Goal: Information Seeking & Learning: Check status

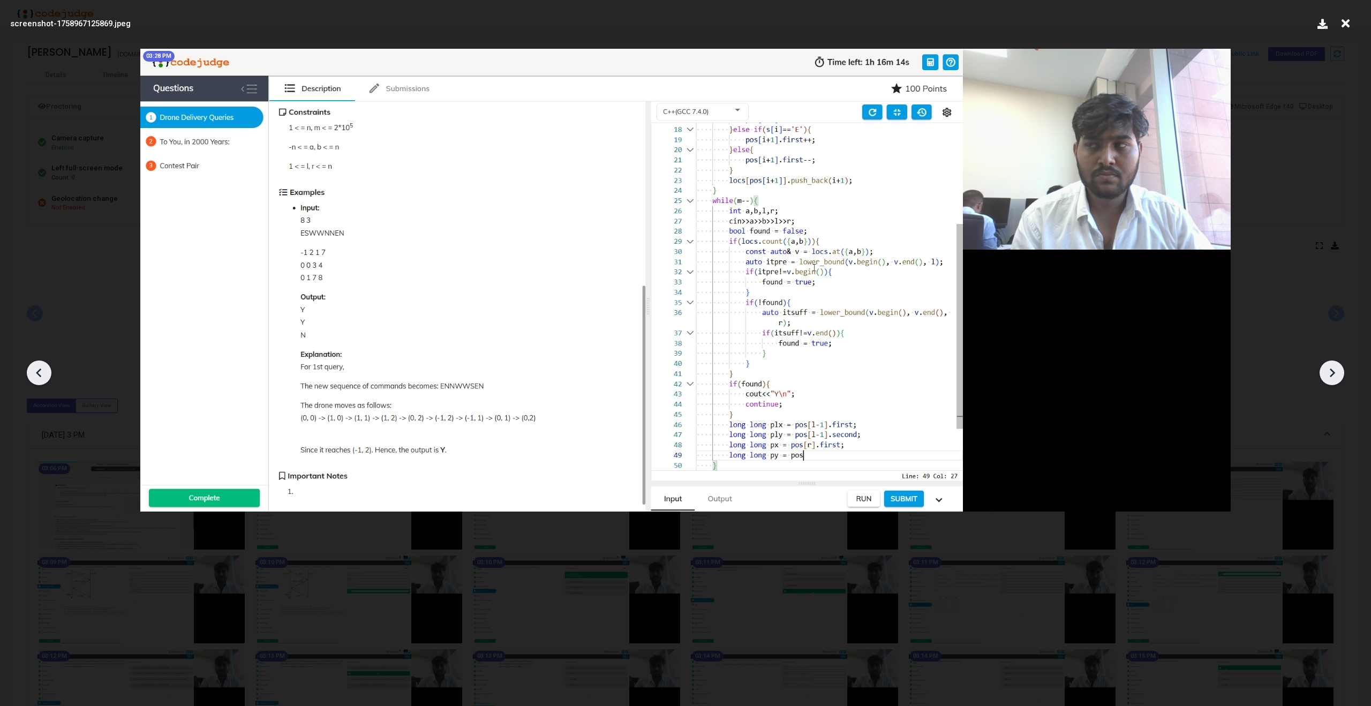
click at [820, 269] on img at bounding box center [685, 280] width 1090 height 463
click at [1332, 159] on div at bounding box center [685, 369] width 1371 height 674
click at [1345, 20] on icon at bounding box center [1345, 23] width 17 height 20
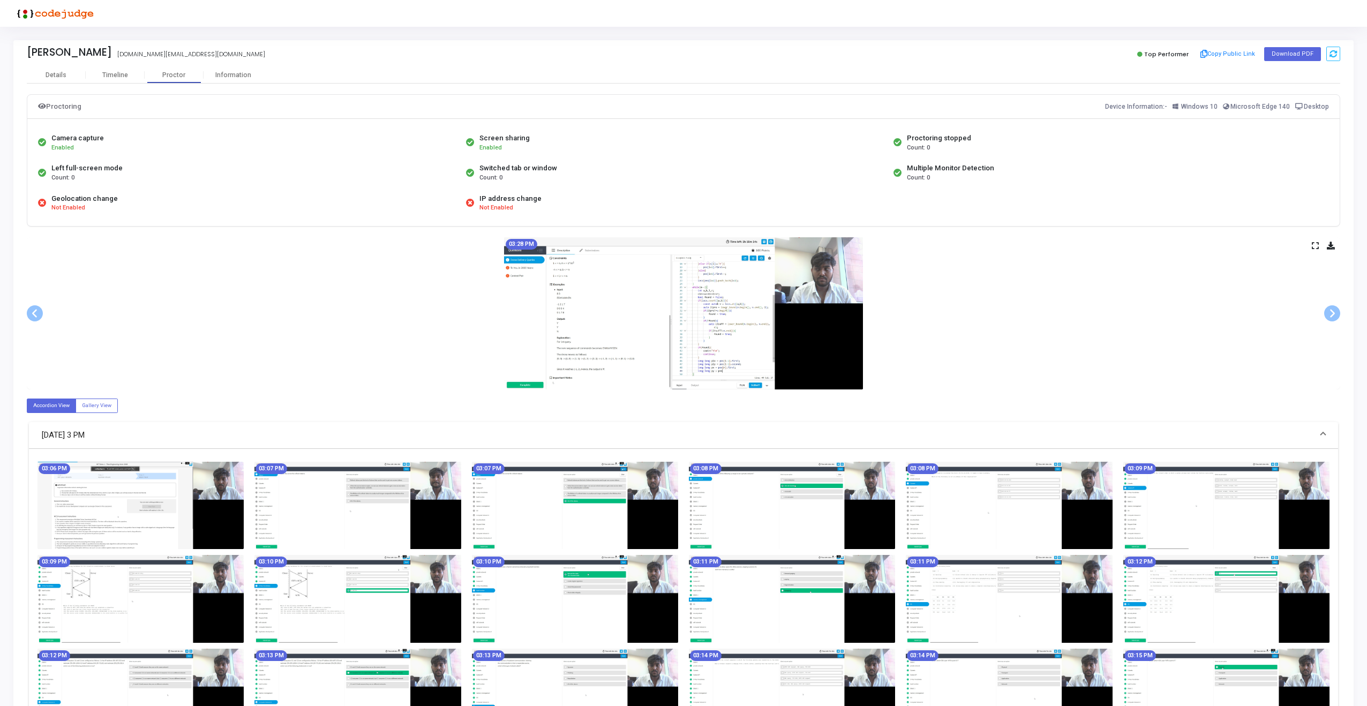
click at [1233, 250] on div "03:28 PM" at bounding box center [683, 313] width 1313 height 152
click at [1312, 246] on icon at bounding box center [1315, 246] width 7 height 6
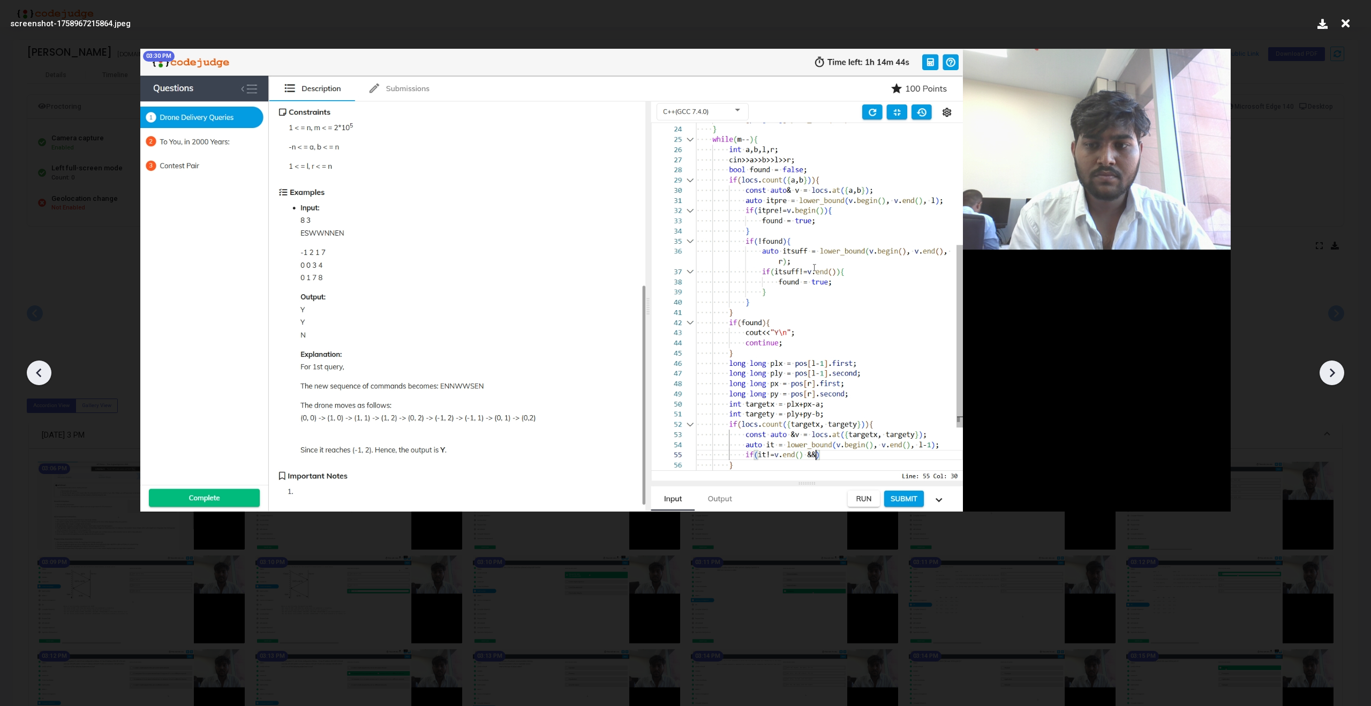
click at [953, 218] on img at bounding box center [685, 280] width 1090 height 463
click at [1278, 92] on div at bounding box center [685, 369] width 1371 height 674
click at [1345, 26] on icon at bounding box center [1345, 23] width 17 height 20
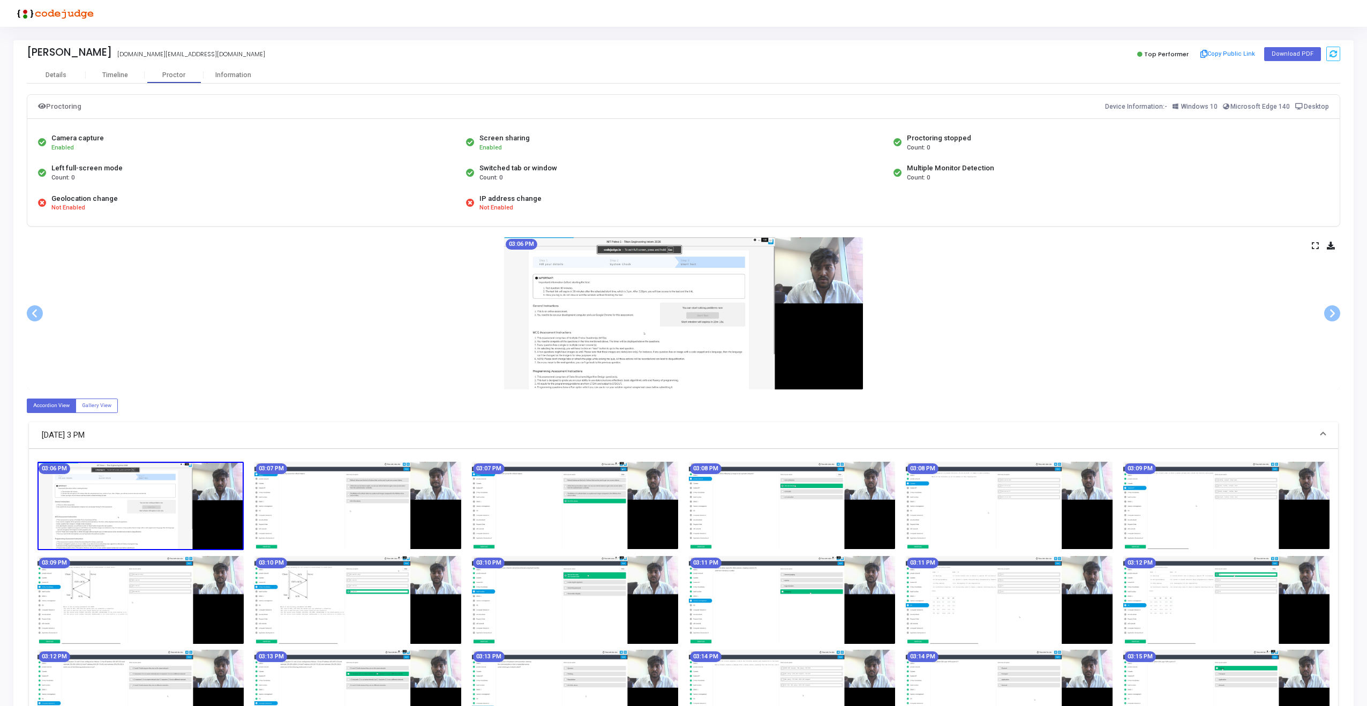
click at [1314, 248] on icon at bounding box center [1315, 246] width 7 height 6
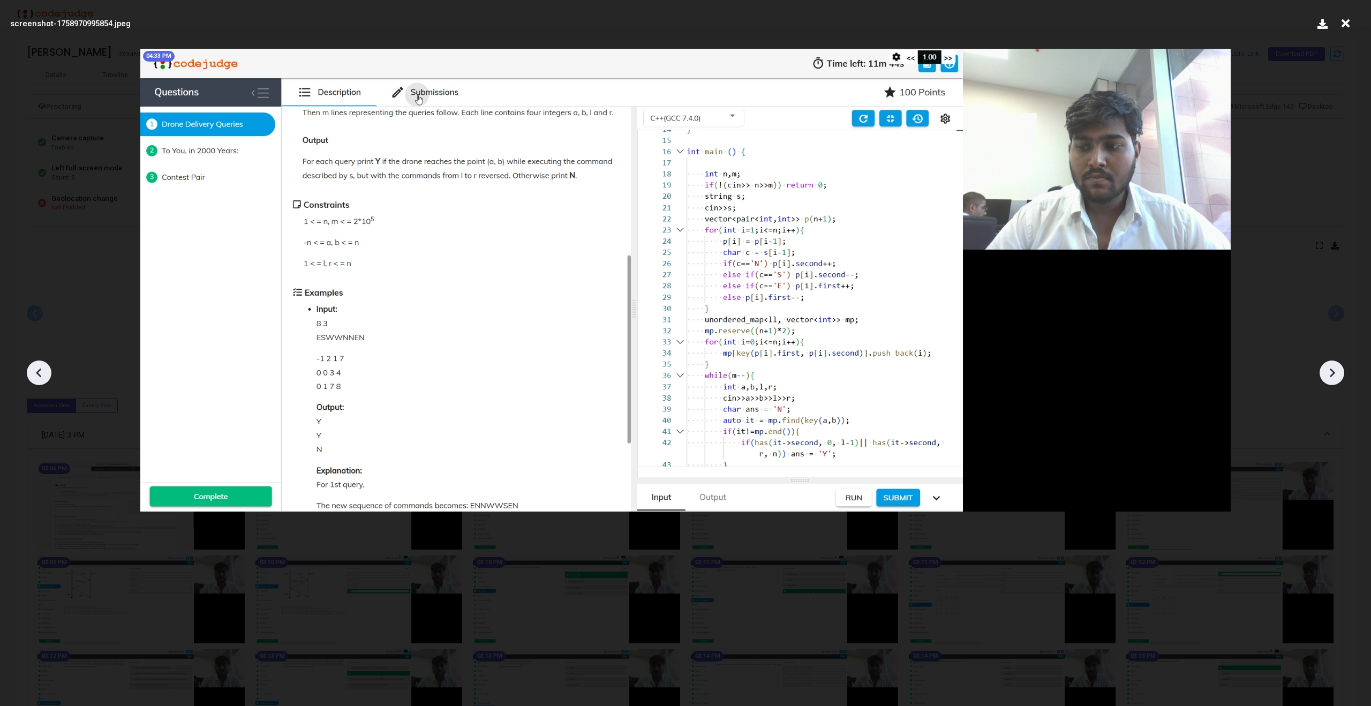
click at [704, 370] on img at bounding box center [685, 280] width 1090 height 463
click at [1324, 374] on icon at bounding box center [1332, 373] width 16 height 16
click at [1328, 374] on icon at bounding box center [1332, 373] width 16 height 16
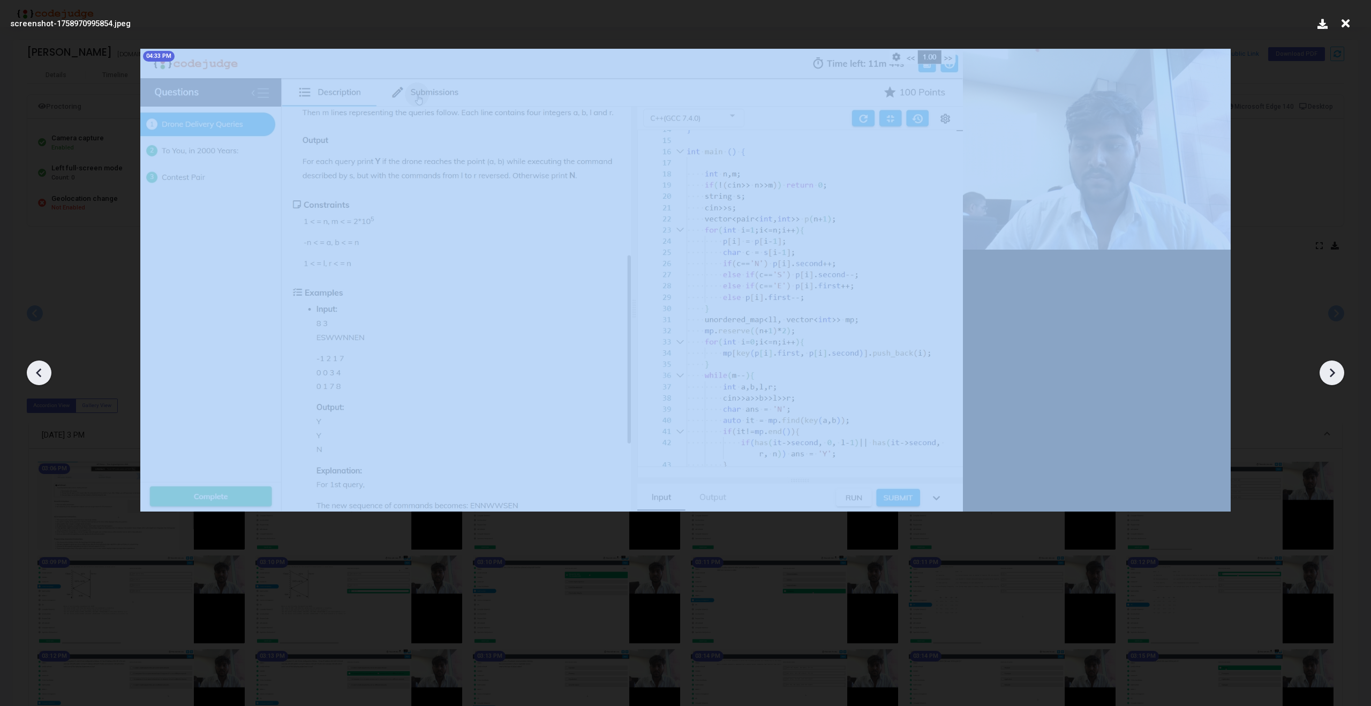
click at [1328, 374] on icon at bounding box center [1332, 373] width 16 height 16
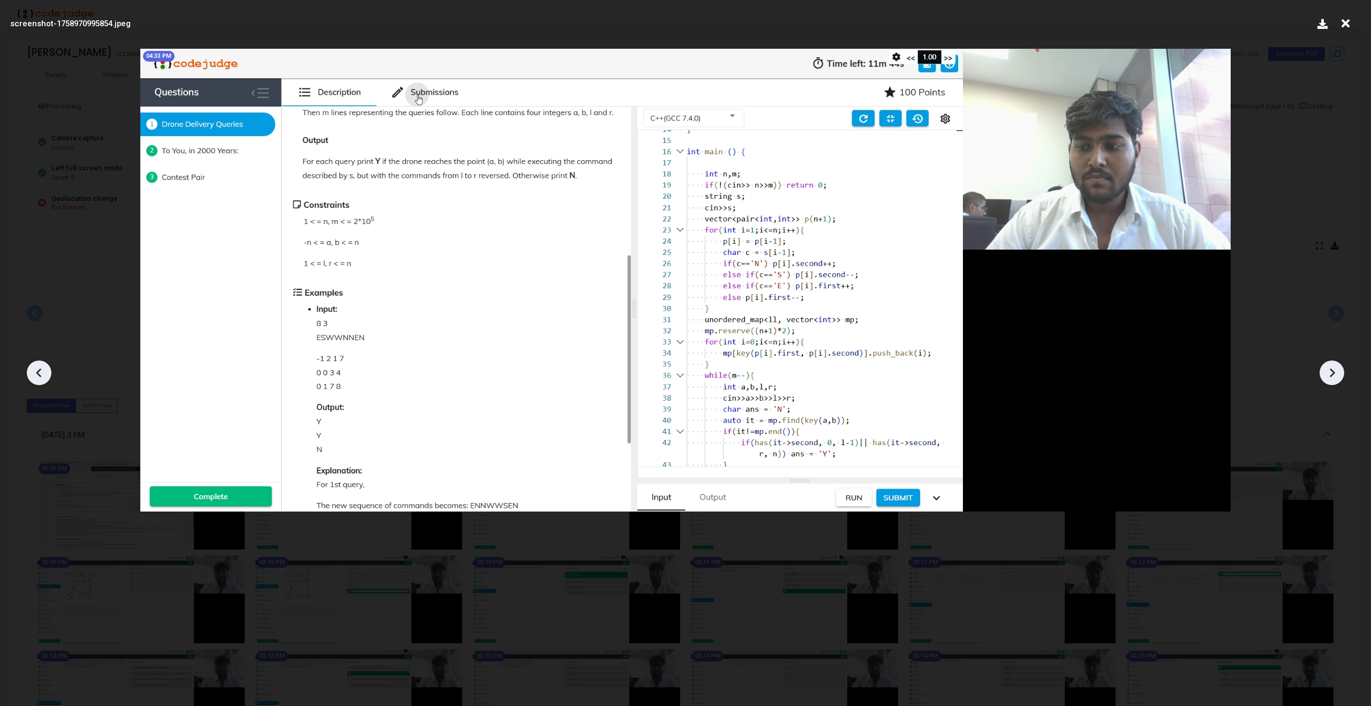
click at [1275, 168] on div at bounding box center [685, 369] width 1371 height 674
click at [1351, 26] on icon at bounding box center [1345, 23] width 17 height 20
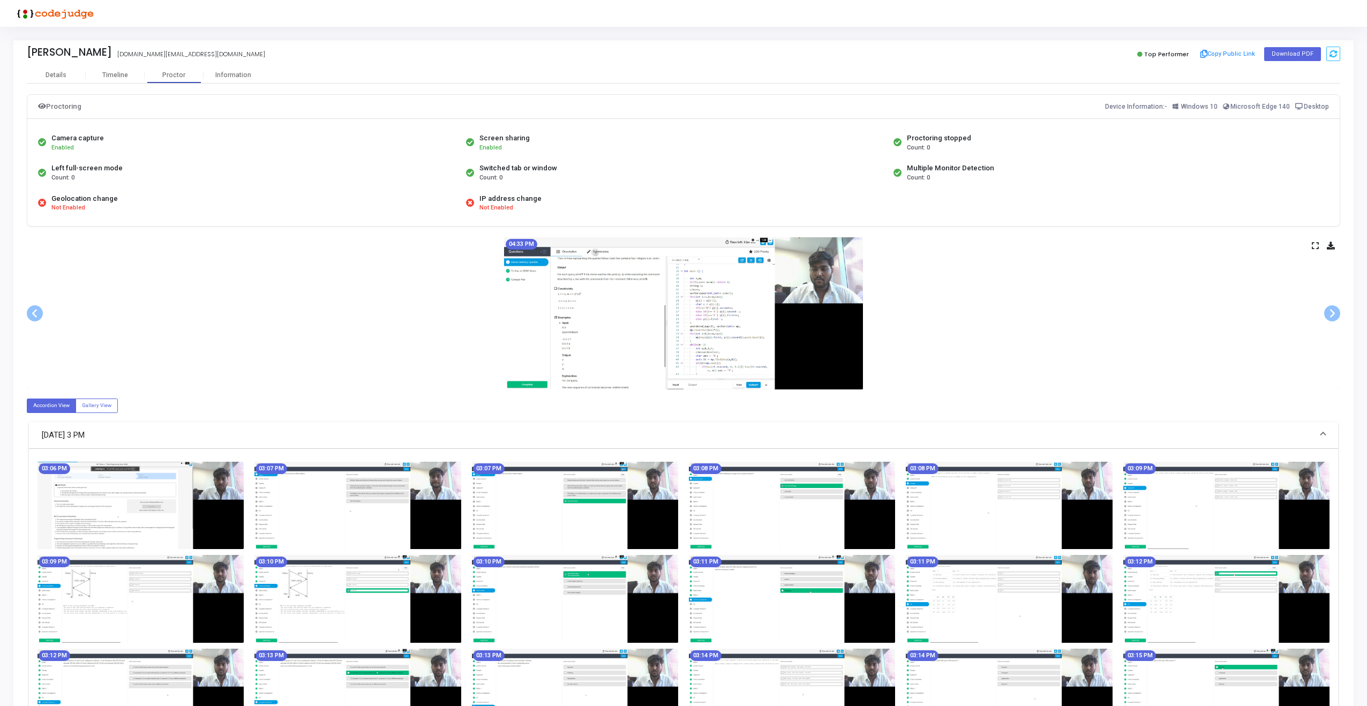
click at [898, 288] on div "04:33 PM" at bounding box center [683, 313] width 1313 height 152
click at [1314, 245] on icon at bounding box center [1315, 246] width 7 height 6
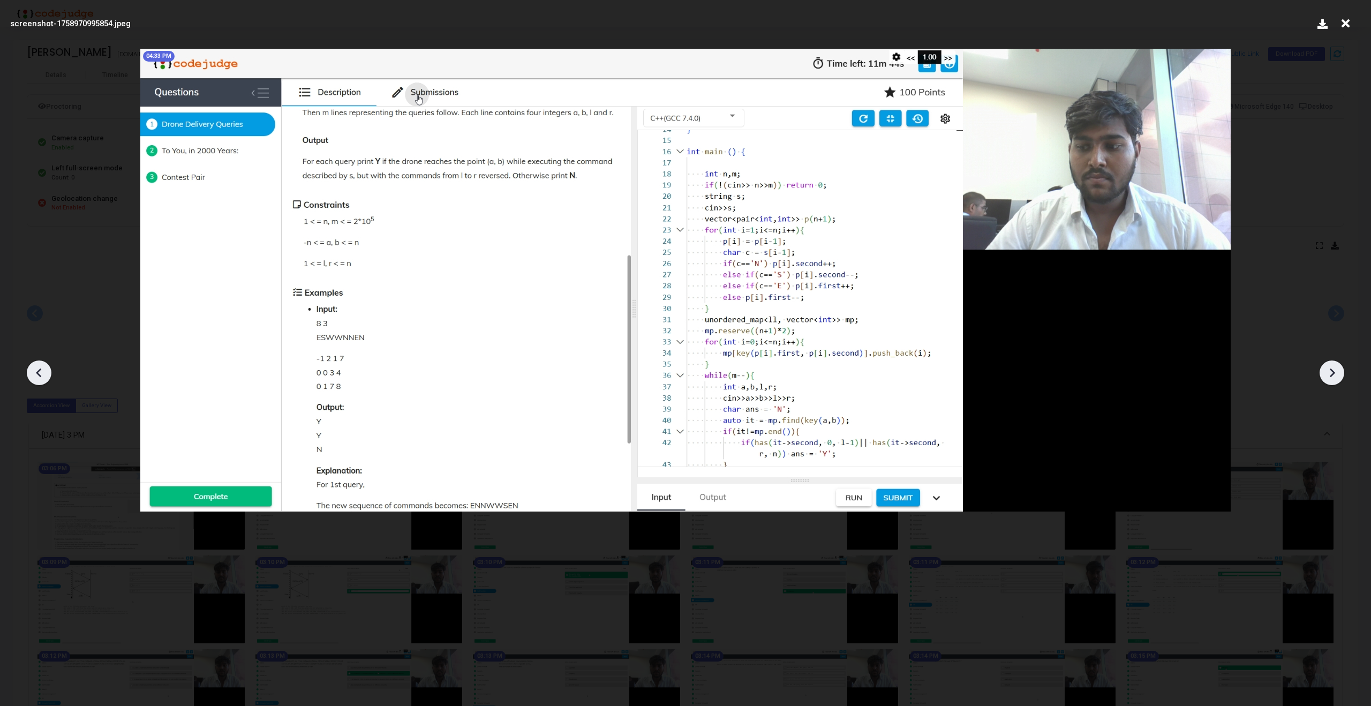
click at [1344, 25] on icon at bounding box center [1345, 23] width 17 height 20
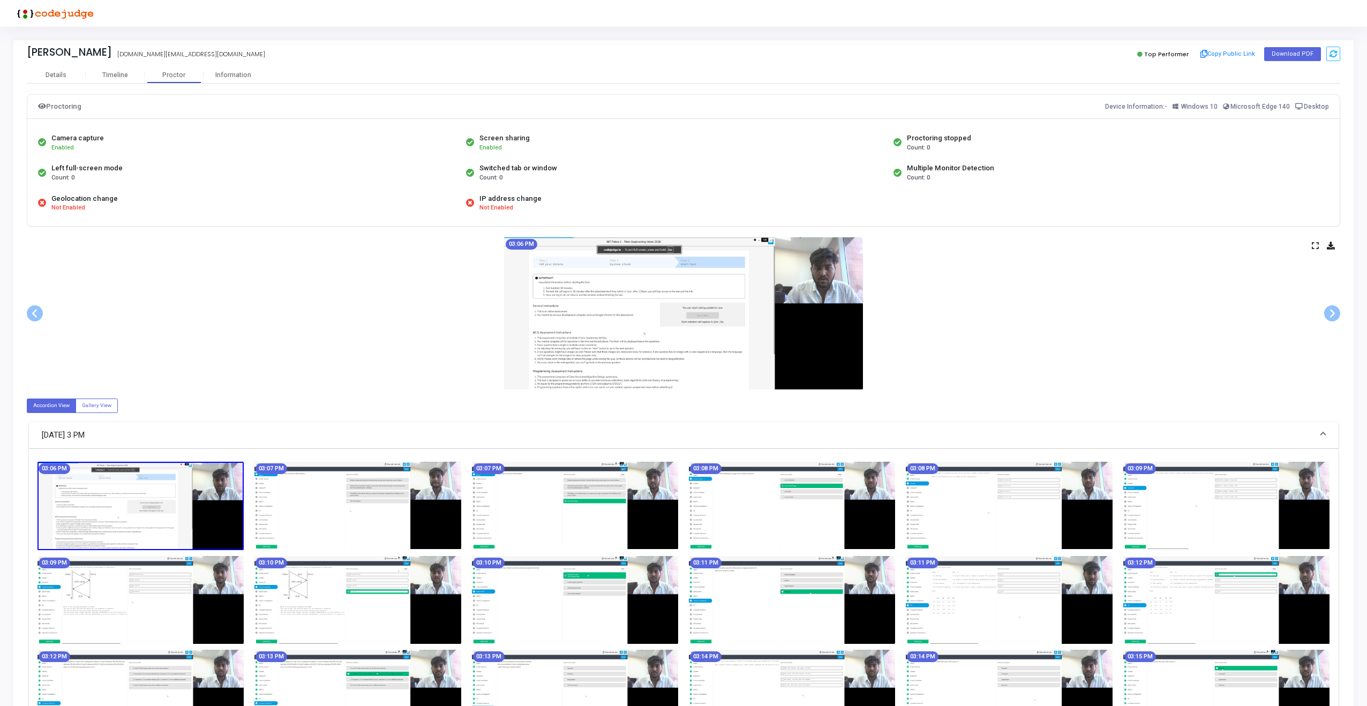
click at [1085, 290] on div "03:06 PM" at bounding box center [683, 313] width 1313 height 152
click at [1314, 247] on icon at bounding box center [1315, 246] width 7 height 6
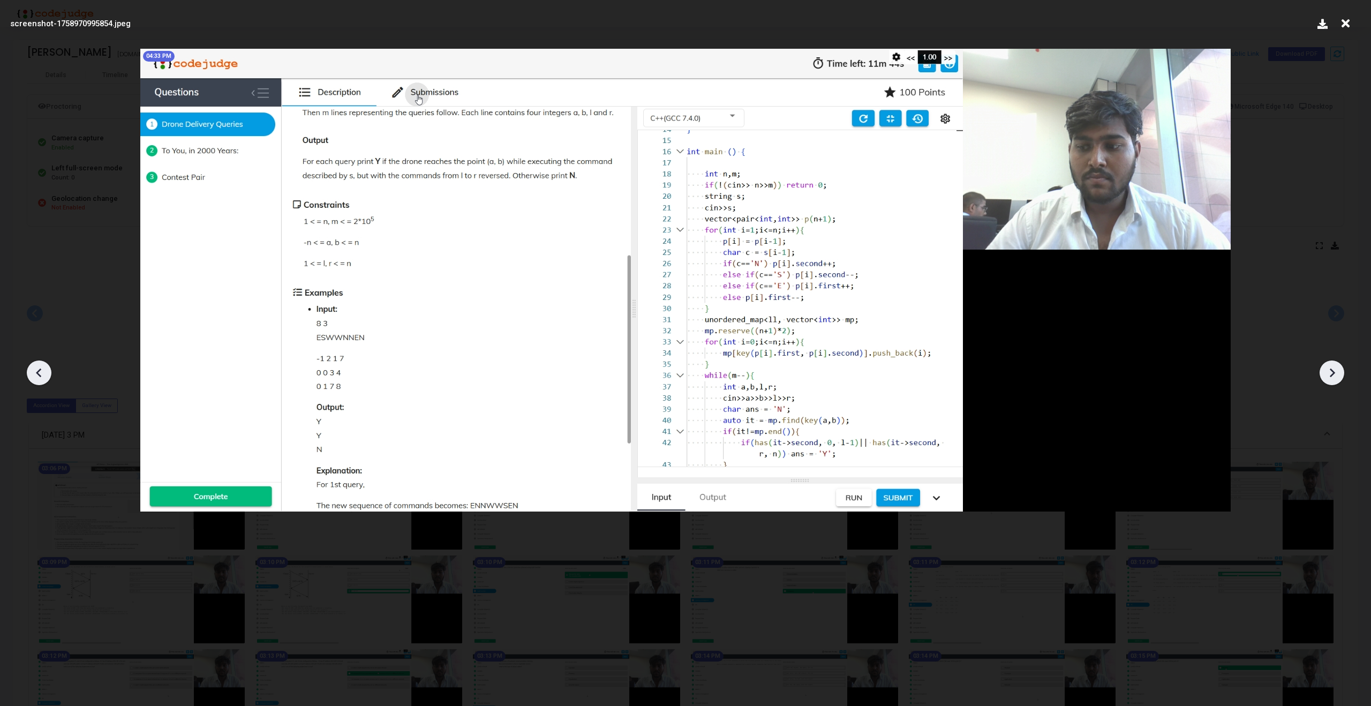
click at [1292, 205] on div at bounding box center [685, 369] width 1371 height 674
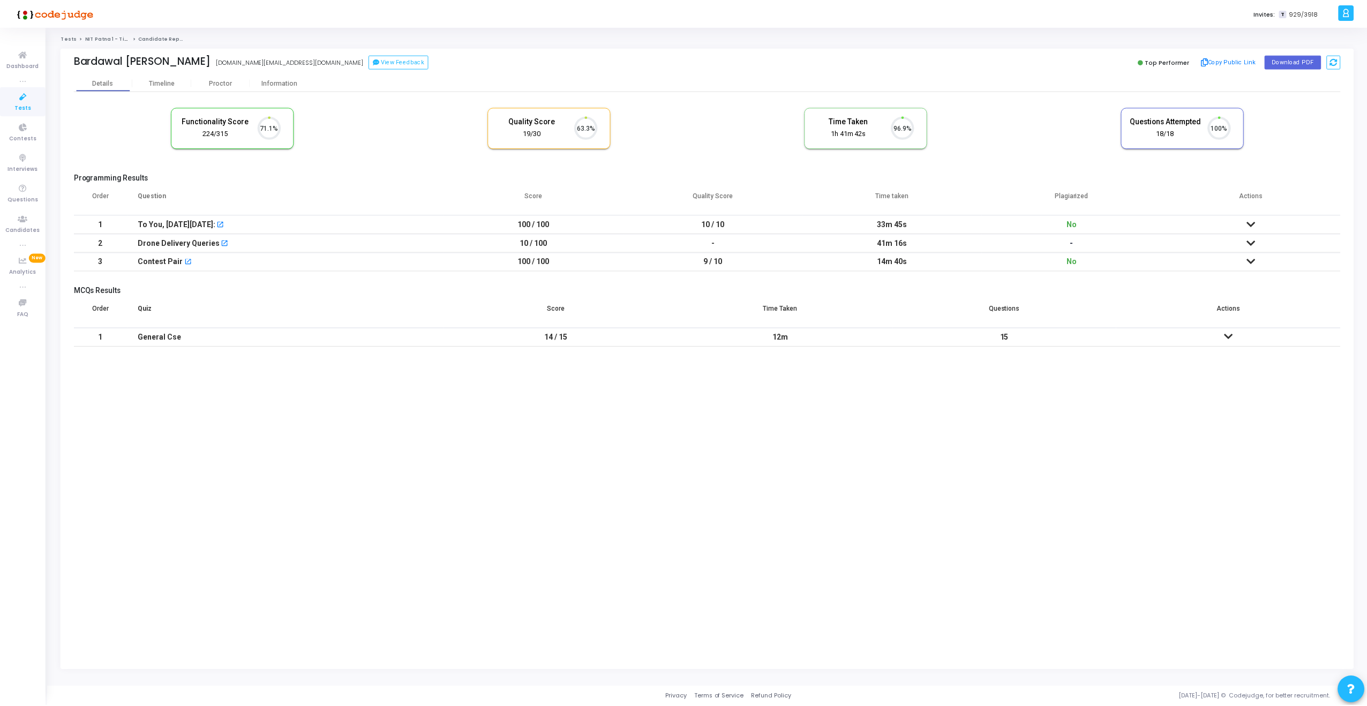
scroll to position [22, 27]
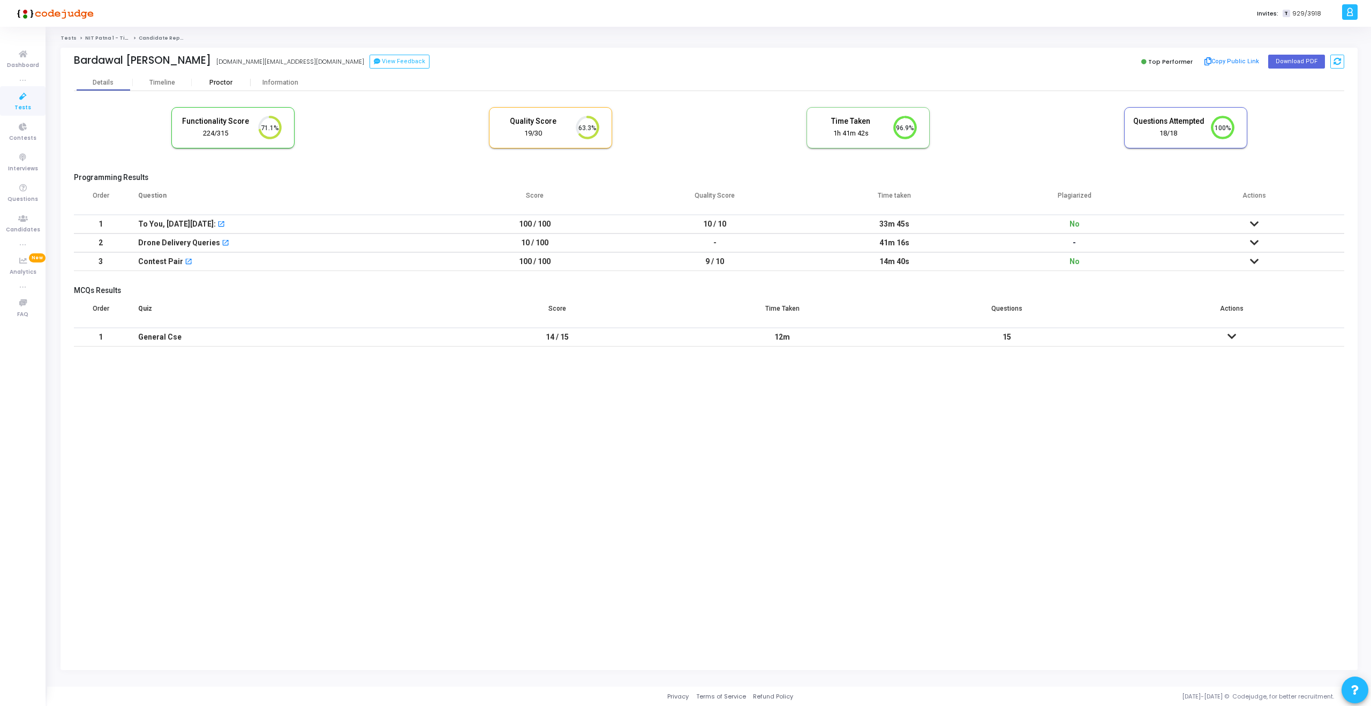
click at [219, 79] on div "Proctor" at bounding box center [221, 83] width 59 height 8
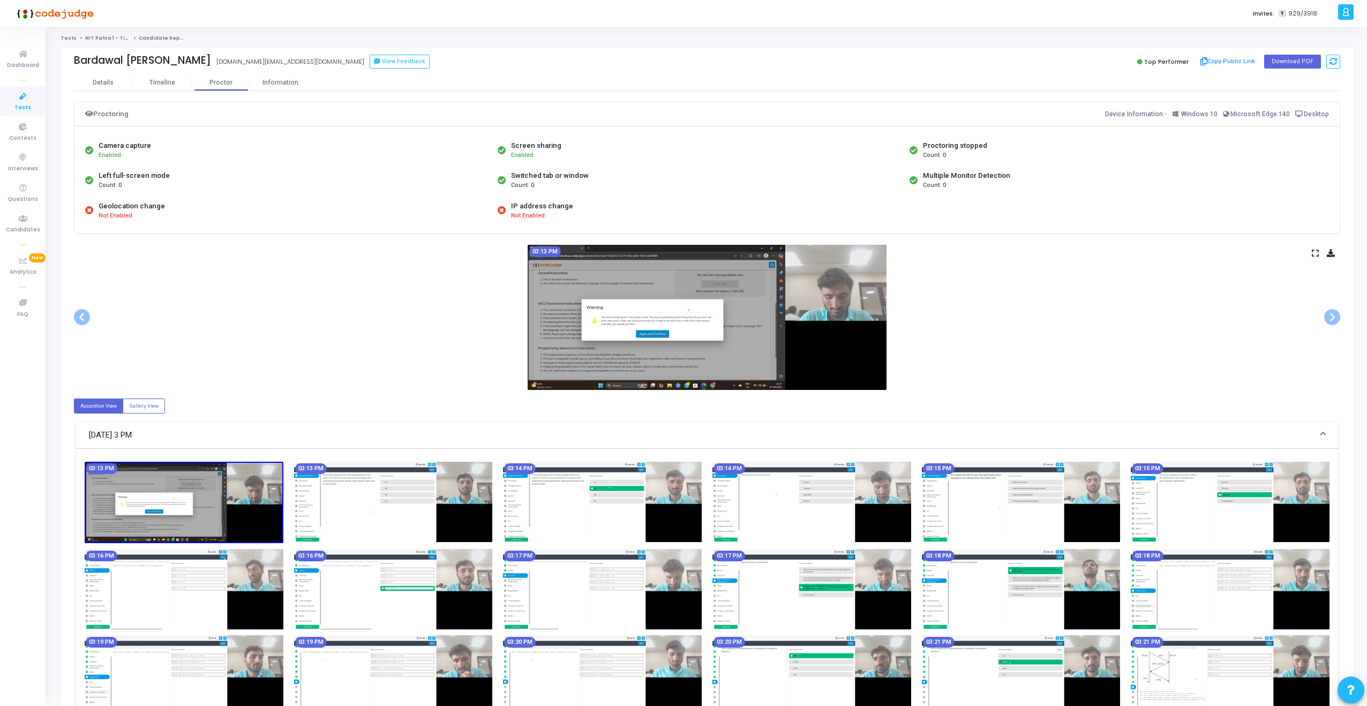
click at [1201, 272] on div "03:13 PM" at bounding box center [707, 317] width 1266 height 145
click at [1310, 253] on div "03:13 PM" at bounding box center [707, 317] width 1266 height 145
click at [1312, 253] on icon at bounding box center [1315, 253] width 7 height 6
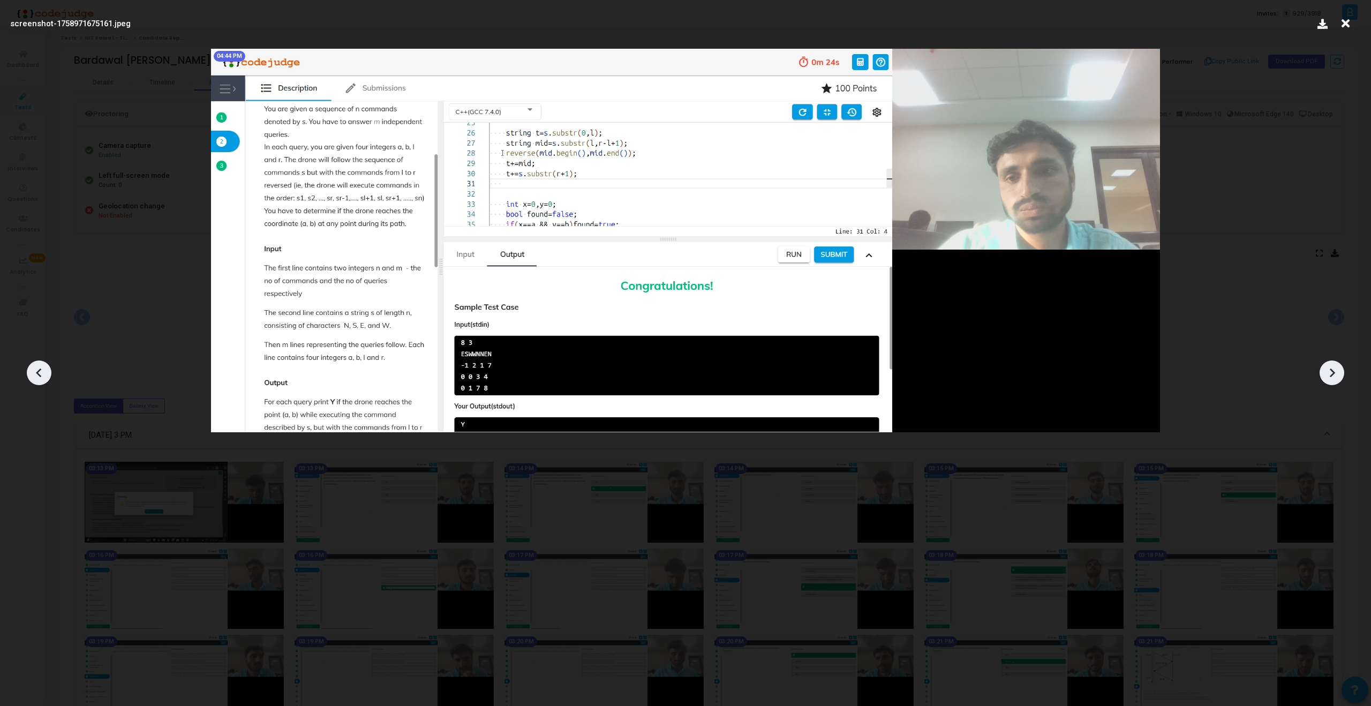
click at [1276, 225] on div at bounding box center [685, 369] width 1371 height 674
click at [1342, 26] on icon at bounding box center [1345, 23] width 17 height 20
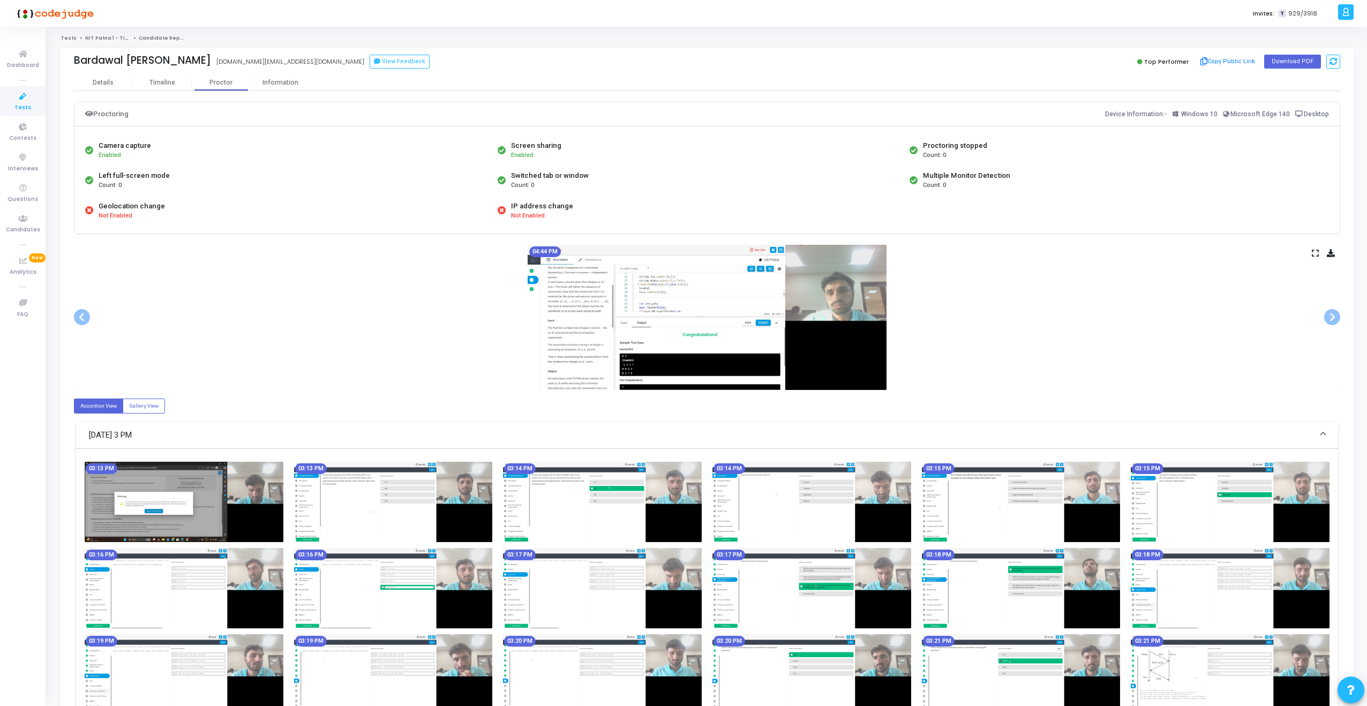
click at [1021, 342] on div "04:44 PM" at bounding box center [707, 317] width 1266 height 145
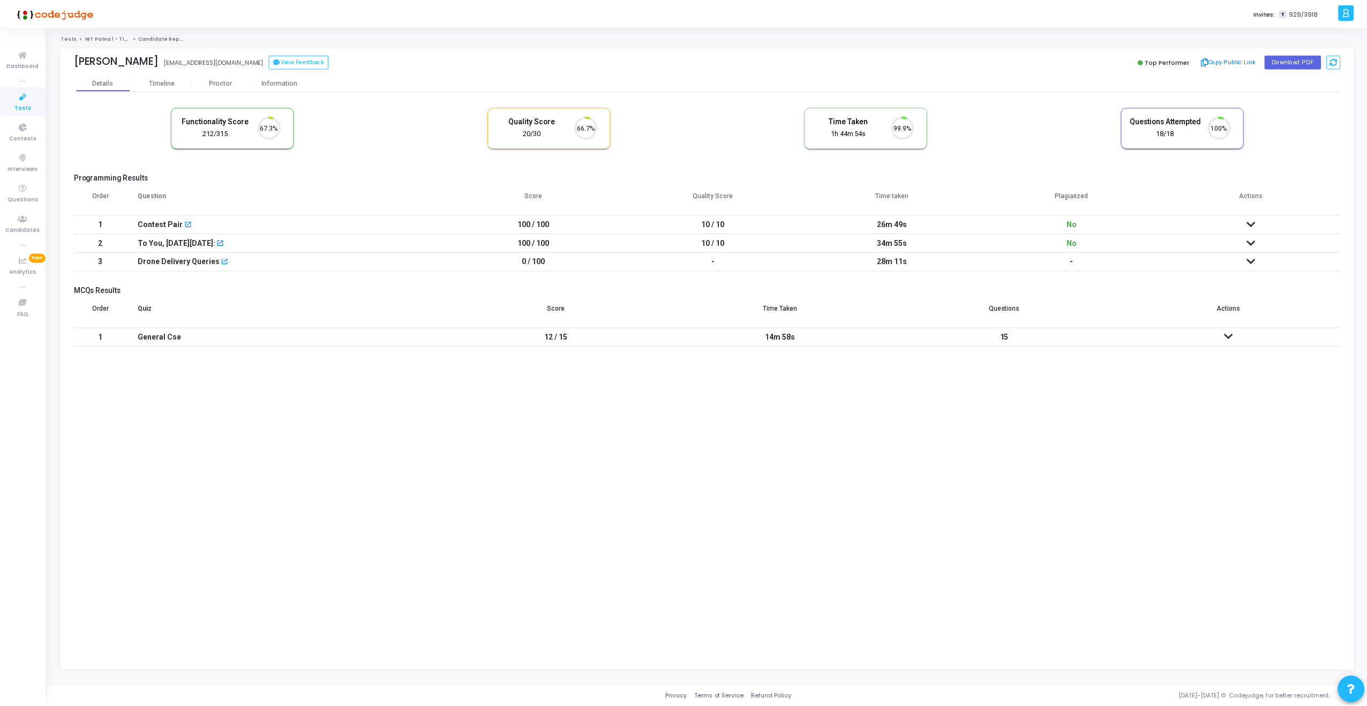
scroll to position [22, 27]
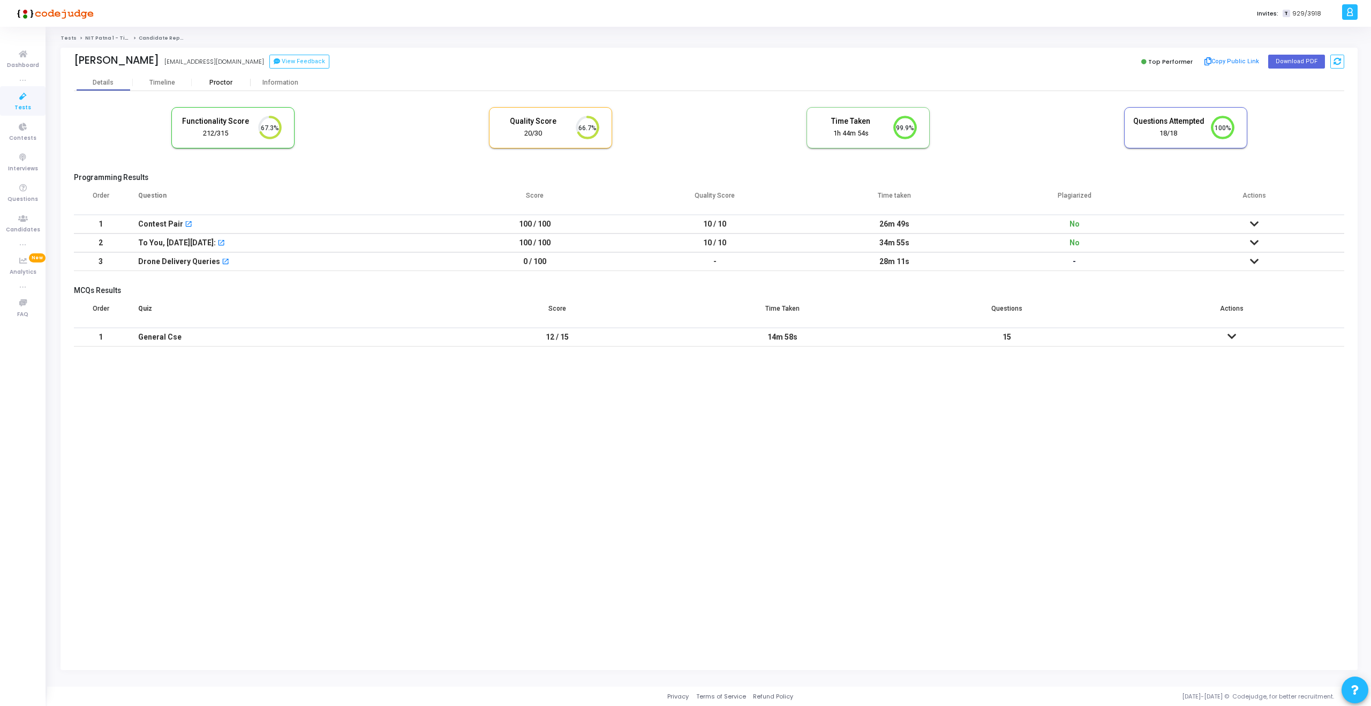
click at [218, 82] on div "Proctor" at bounding box center [221, 83] width 59 height 8
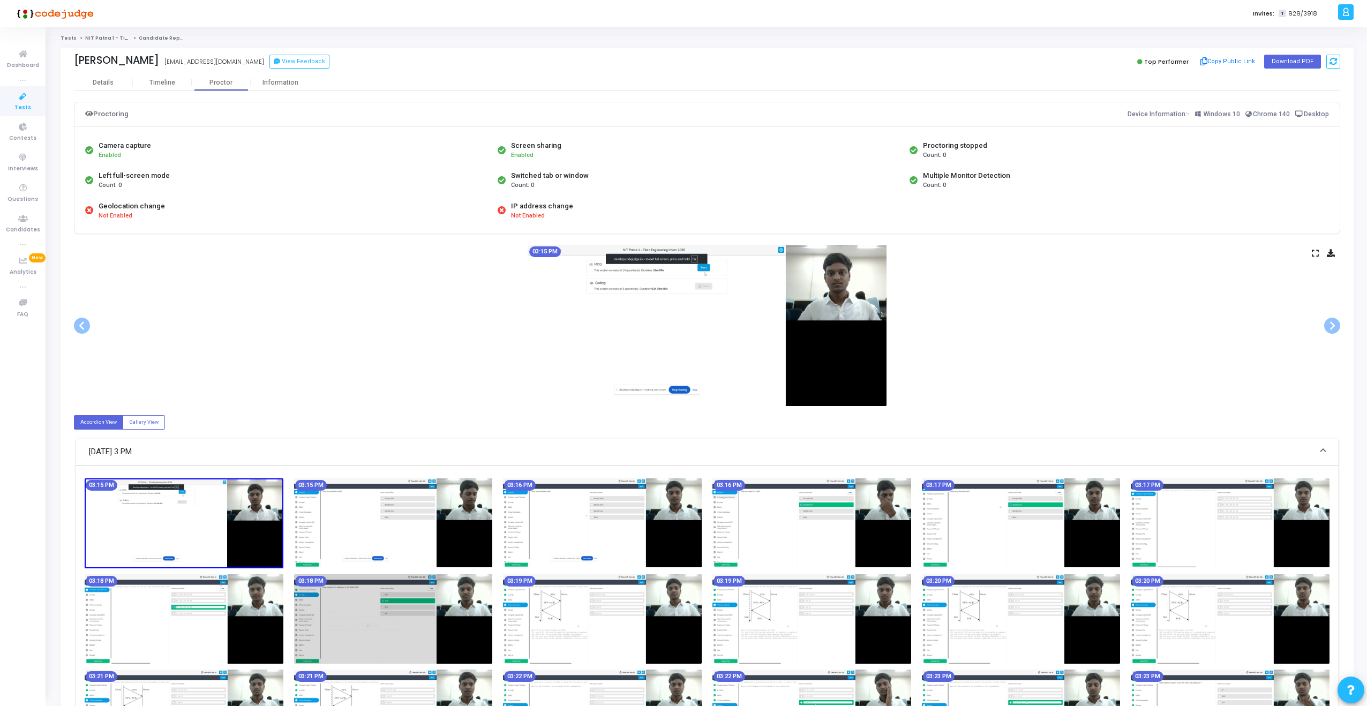
click at [1310, 250] on div "03:15 PM" at bounding box center [707, 325] width 1266 height 161
click at [1314, 251] on icon at bounding box center [1315, 253] width 7 height 6
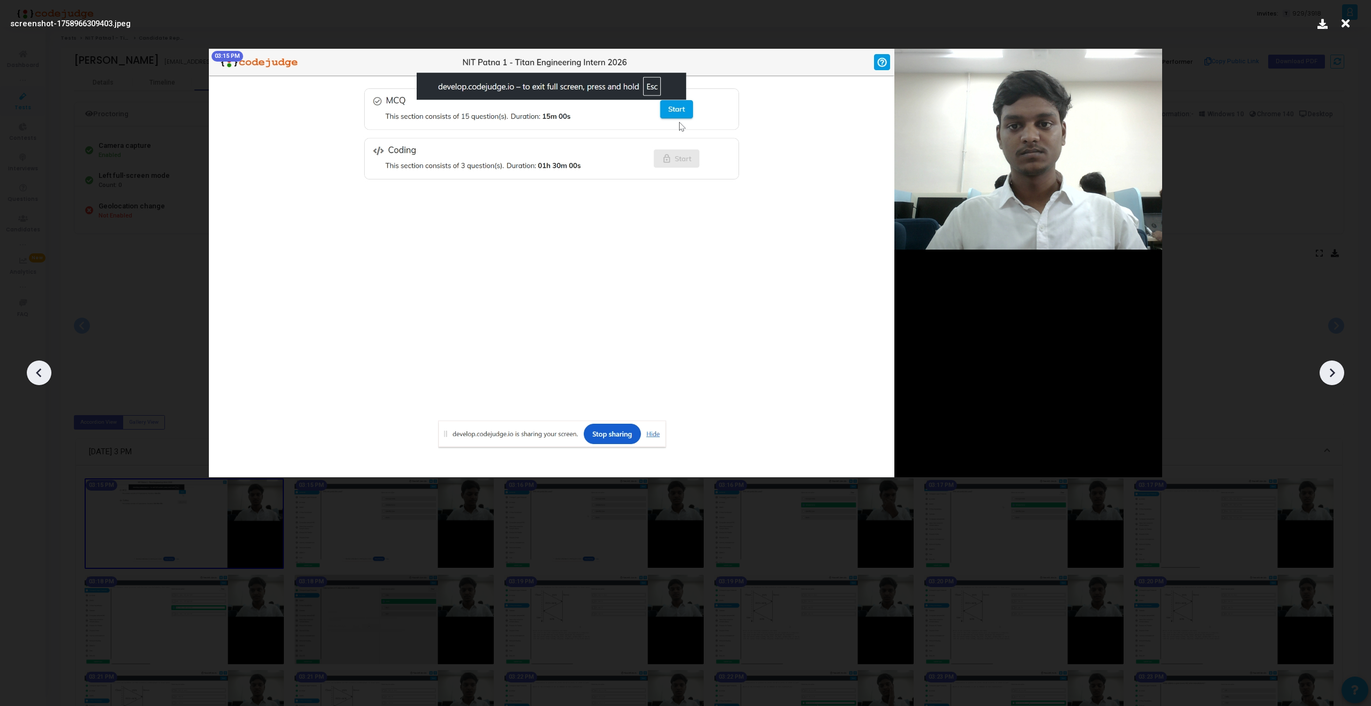
click at [1283, 367] on div at bounding box center [685, 369] width 1371 height 674
click at [1238, 318] on div at bounding box center [685, 369] width 1371 height 674
click at [1346, 29] on icon at bounding box center [1345, 23] width 17 height 20
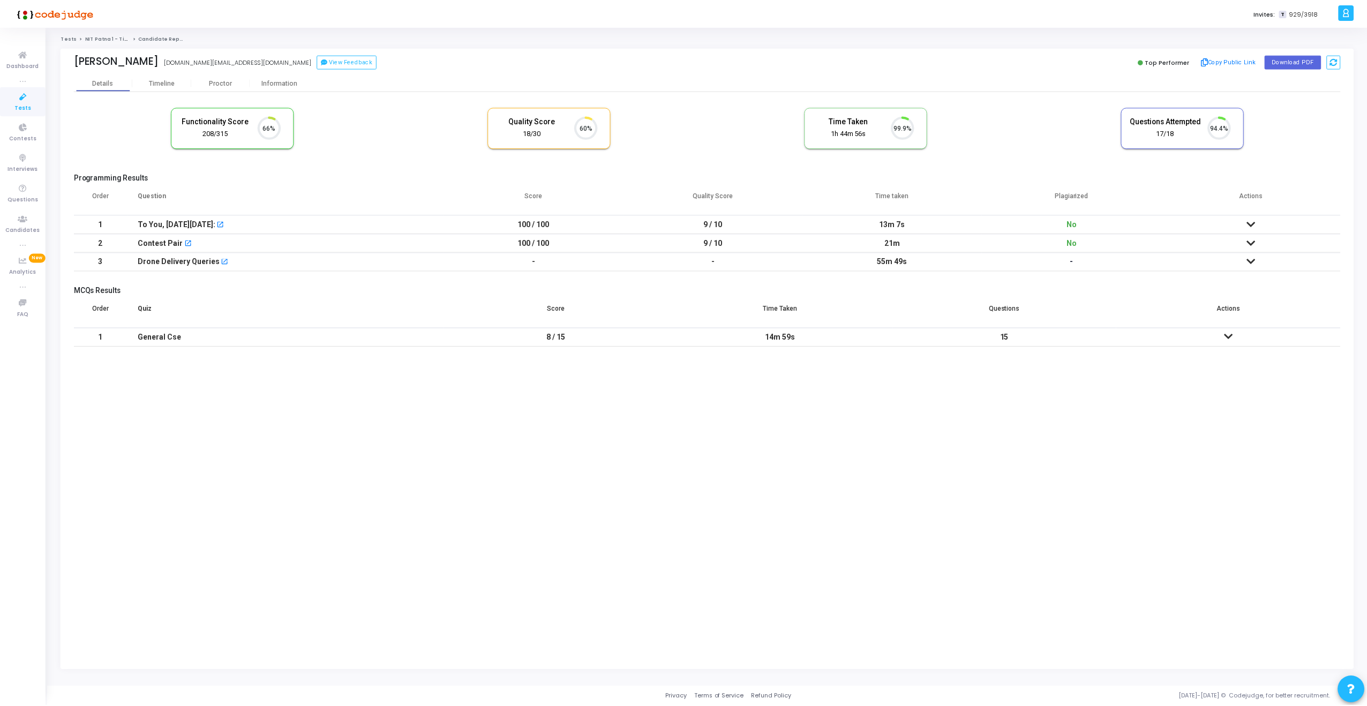
scroll to position [22, 27]
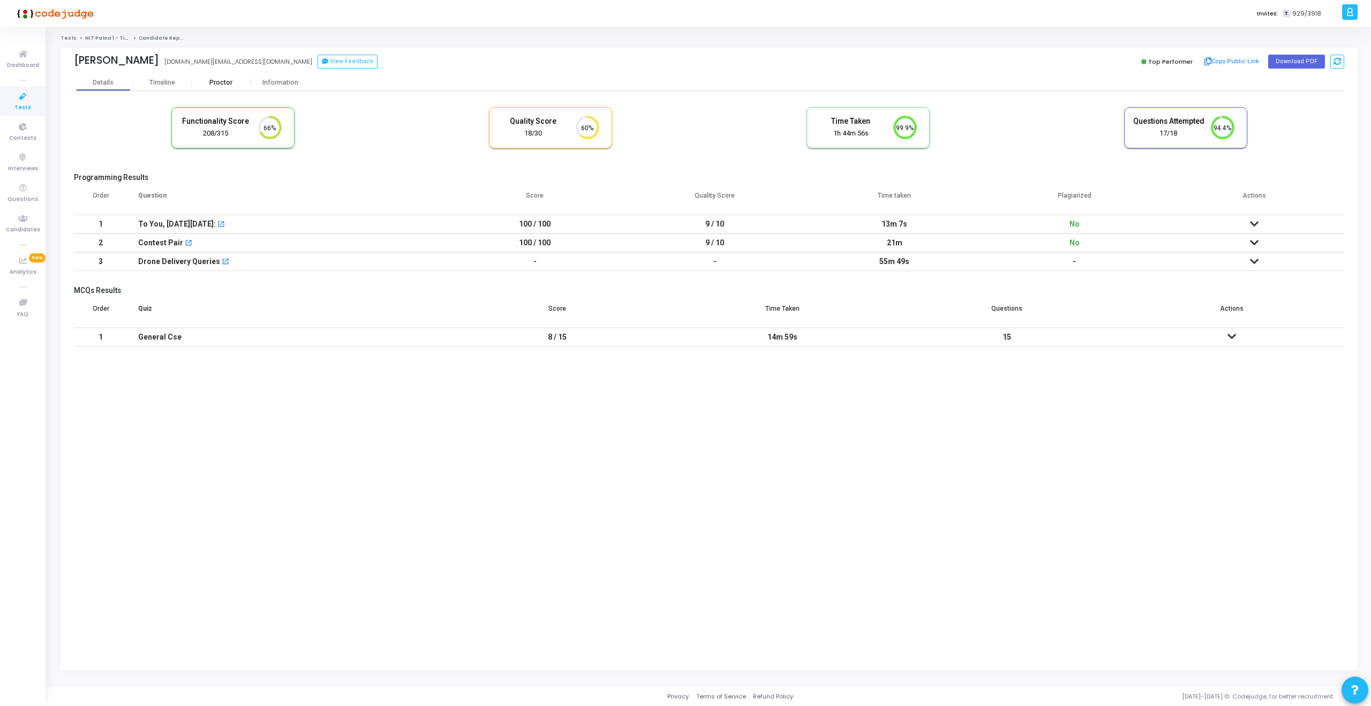
click at [237, 85] on div "Proctor" at bounding box center [221, 83] width 59 height 8
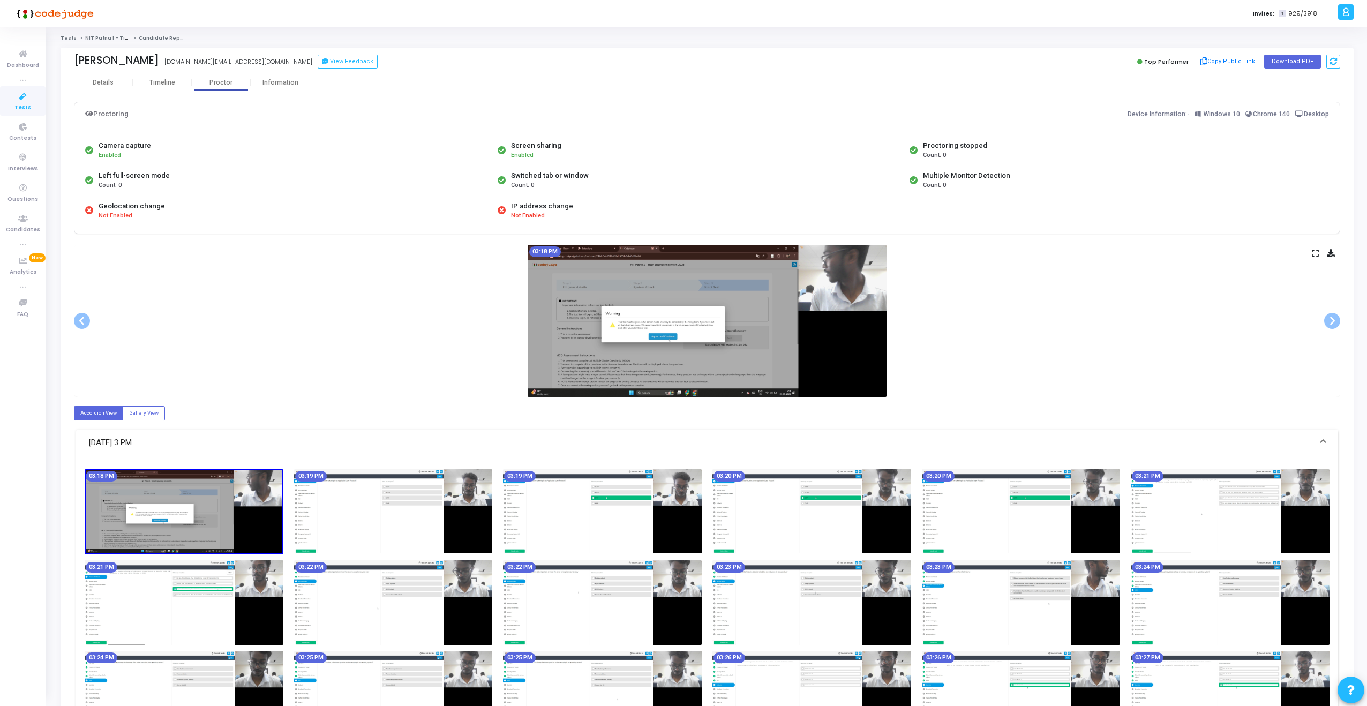
click at [1225, 319] on div "03:18 PM" at bounding box center [707, 321] width 1266 height 152
click at [1315, 256] on icon at bounding box center [1315, 253] width 7 height 6
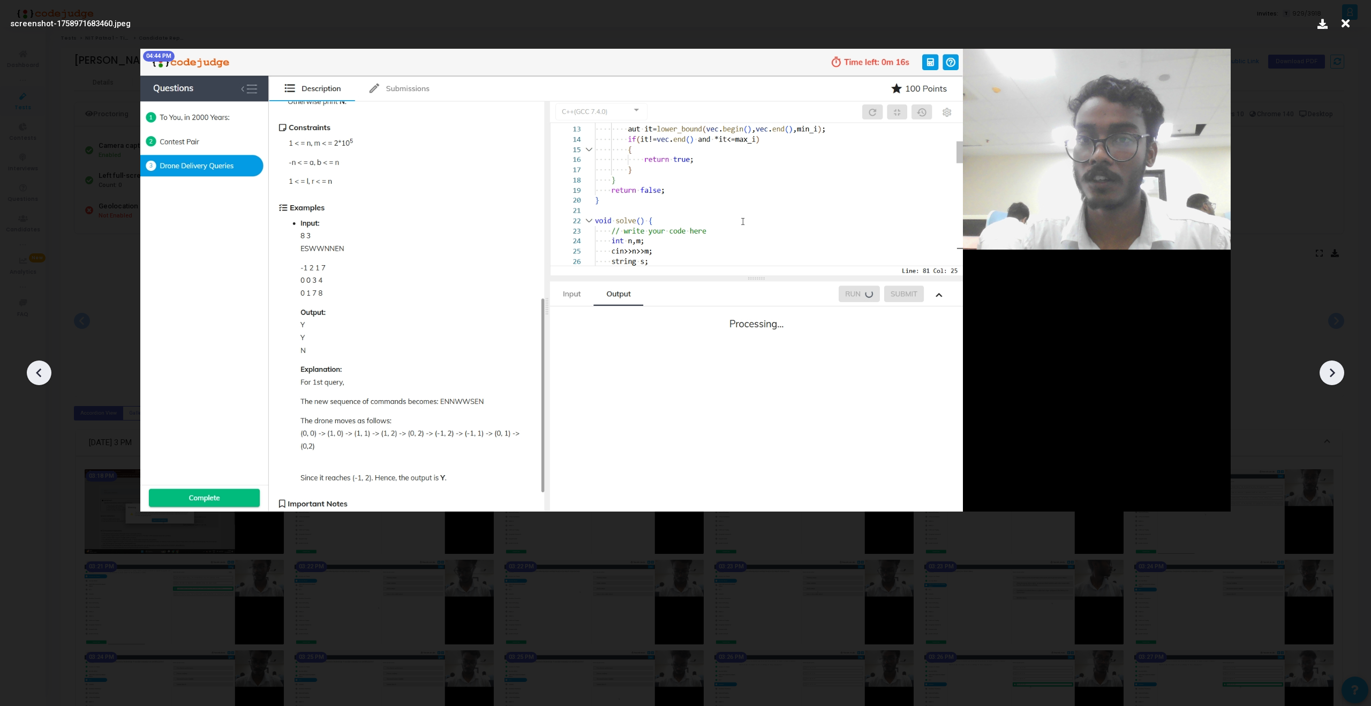
click at [1249, 223] on div at bounding box center [685, 369] width 1371 height 674
click at [1340, 24] on icon at bounding box center [1345, 23] width 17 height 20
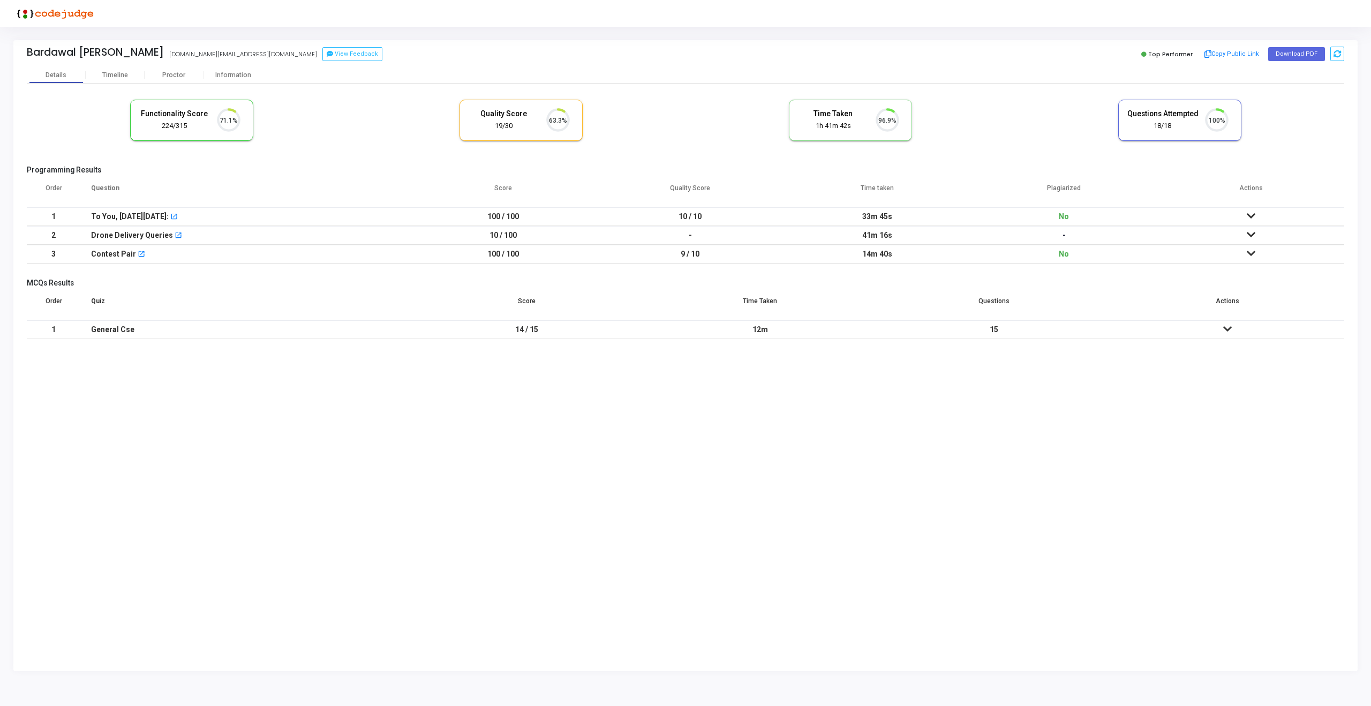
scroll to position [22, 27]
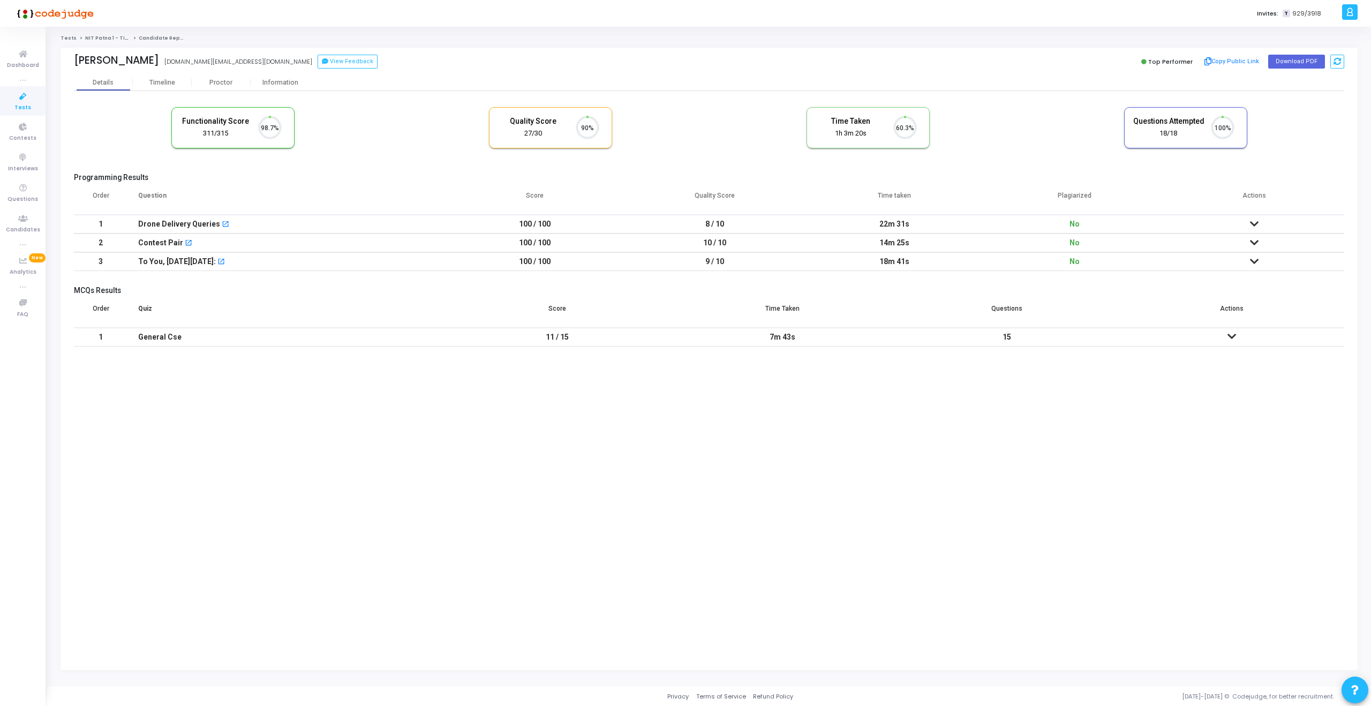
scroll to position [22, 27]
click at [212, 85] on div "Proctor" at bounding box center [221, 83] width 59 height 8
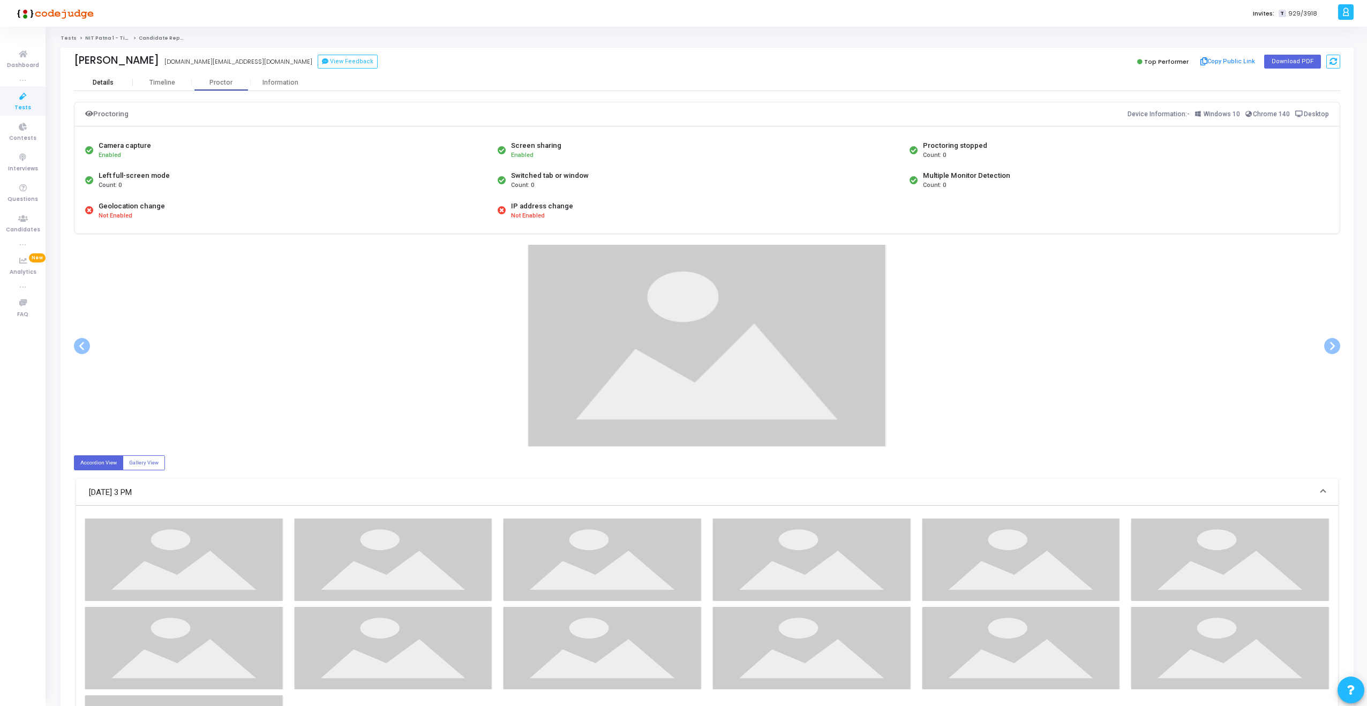
click at [94, 86] on div "Details" at bounding box center [103, 83] width 21 height 8
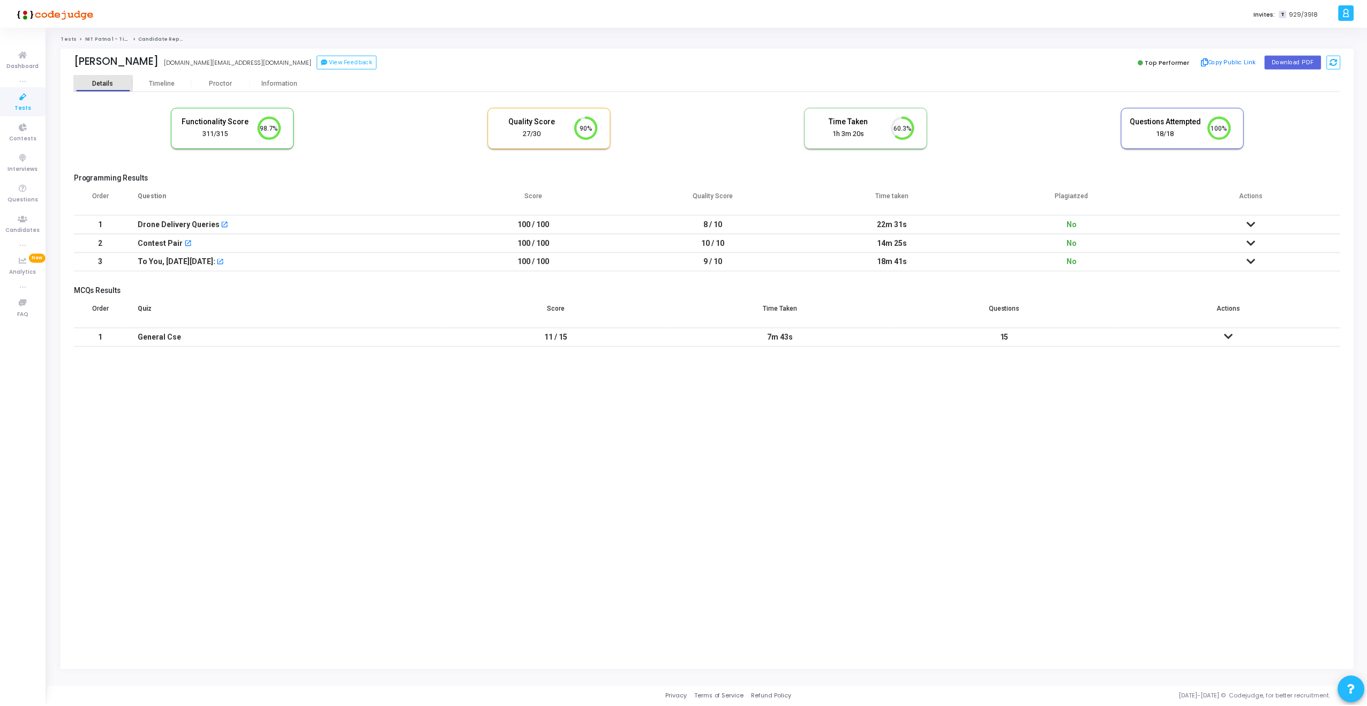
scroll to position [22, 27]
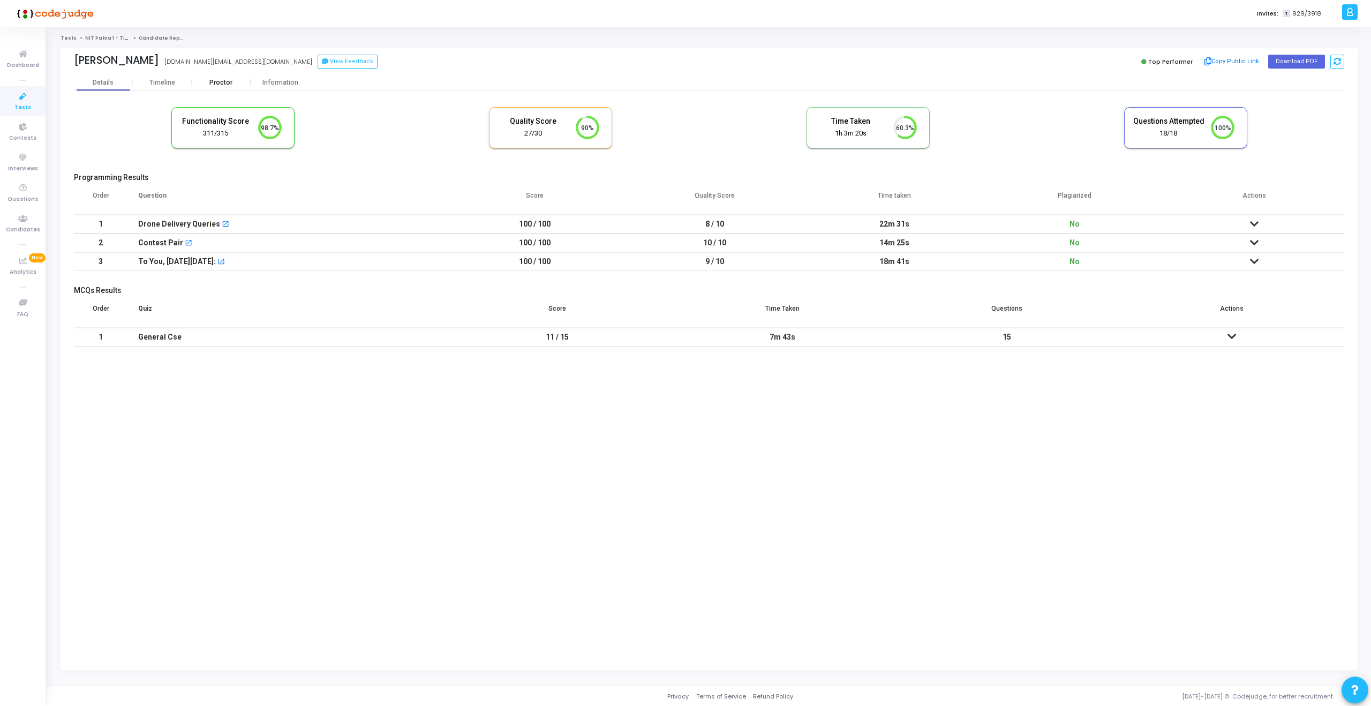
click at [206, 85] on div "Proctor" at bounding box center [221, 83] width 59 height 8
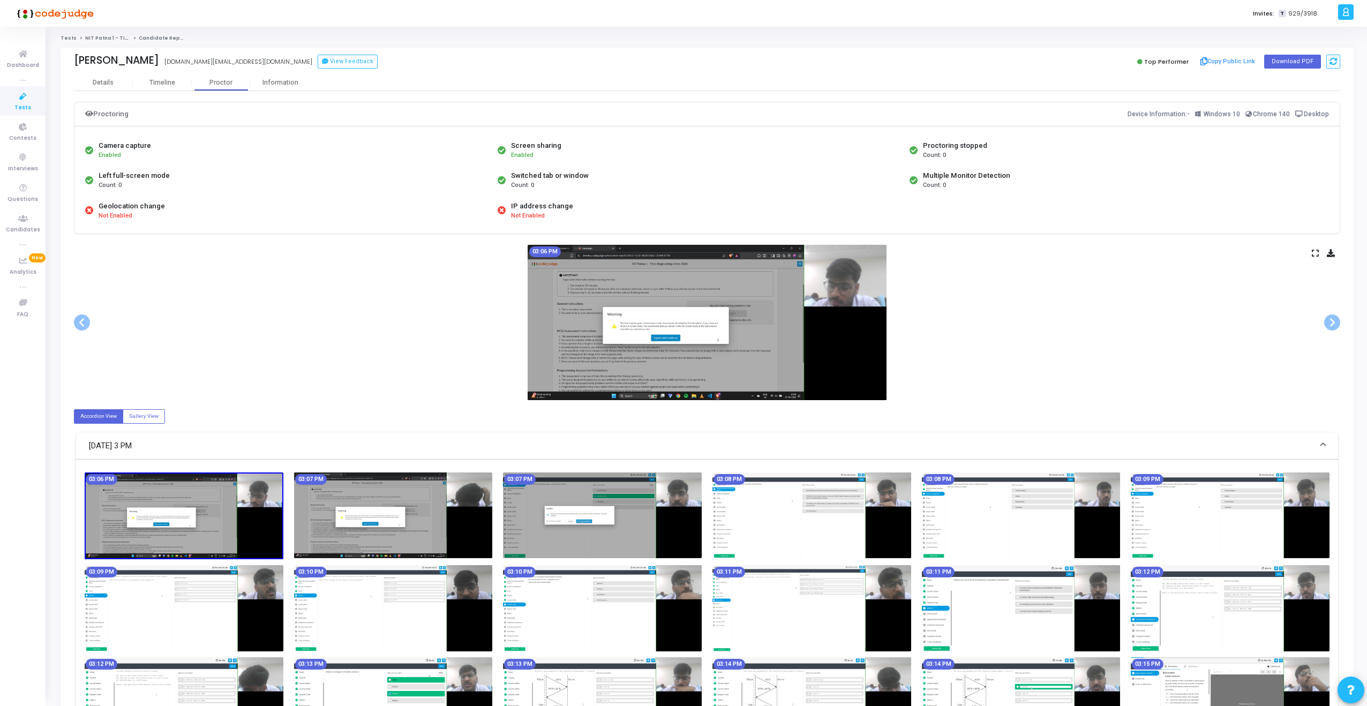
click at [1313, 254] on icon at bounding box center [1315, 253] width 7 height 6
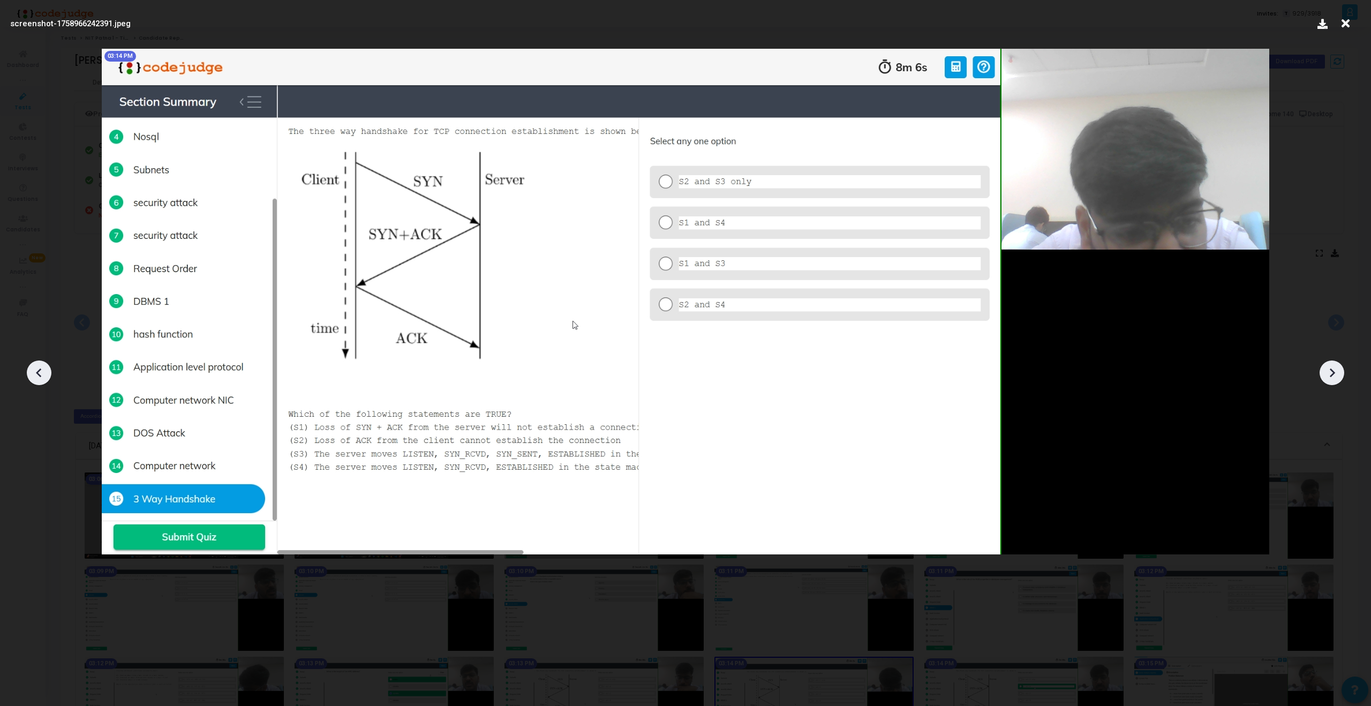
click at [1339, 26] on icon at bounding box center [1345, 23] width 17 height 20
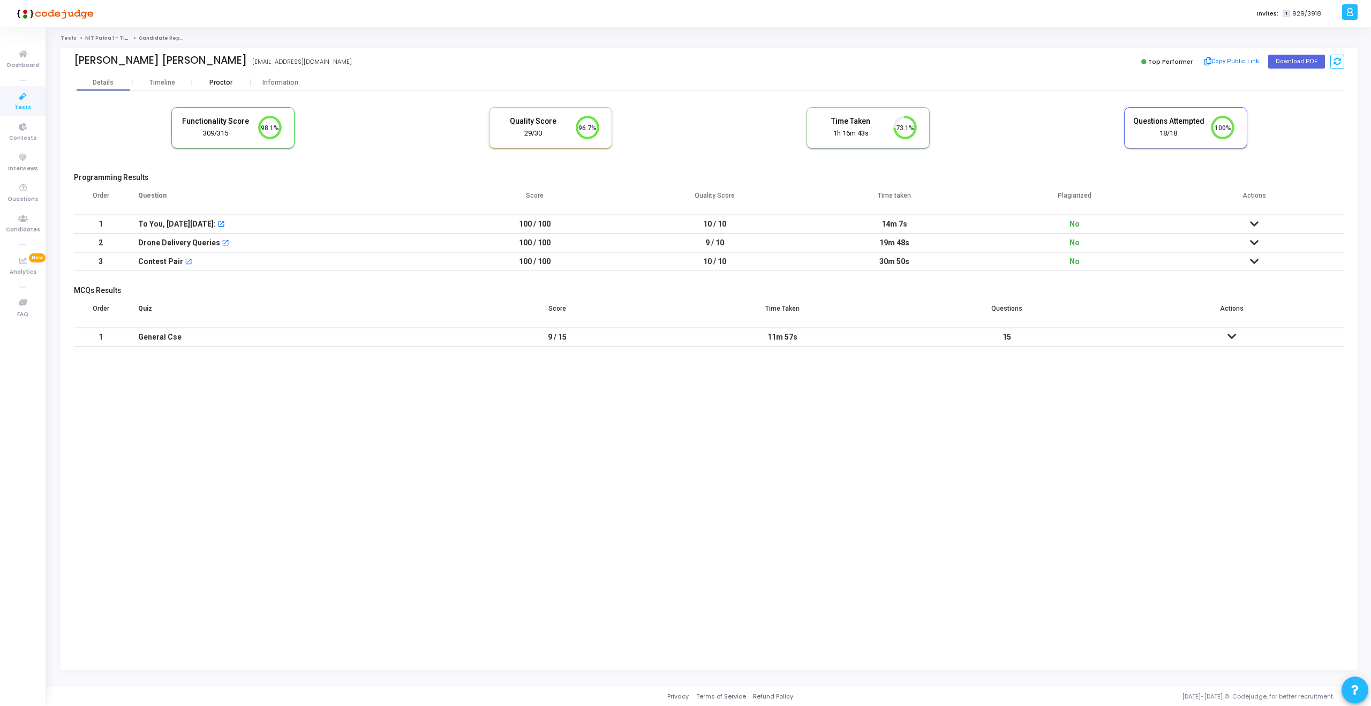
click at [211, 82] on div "Proctor" at bounding box center [221, 83] width 59 height 8
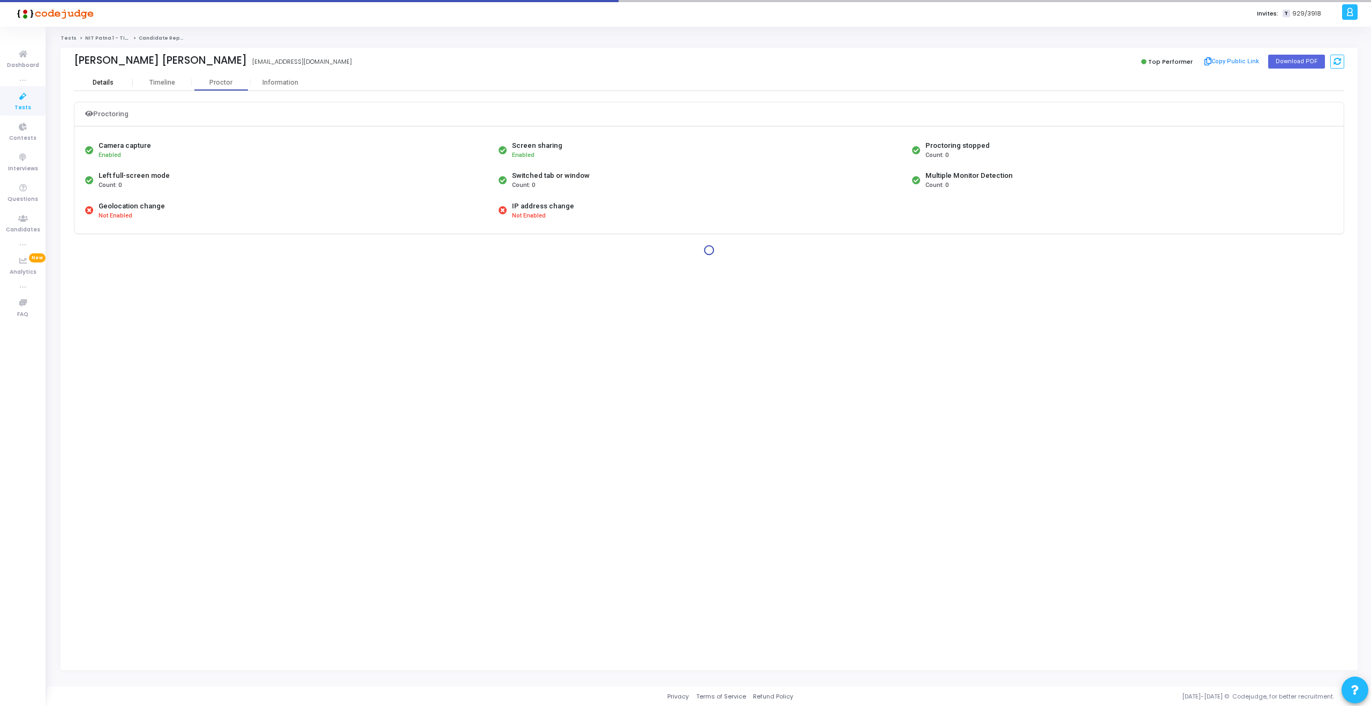
click at [111, 74] on div "Details" at bounding box center [103, 82] width 59 height 16
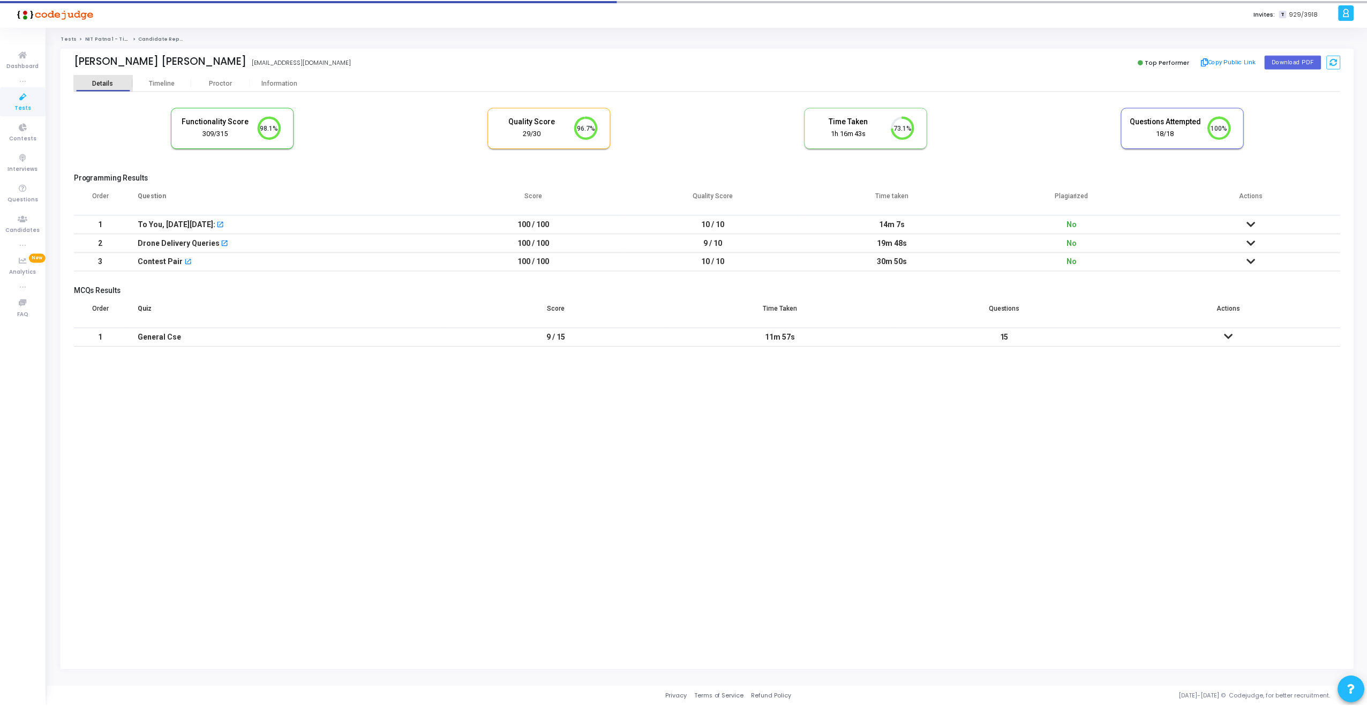
scroll to position [22, 27]
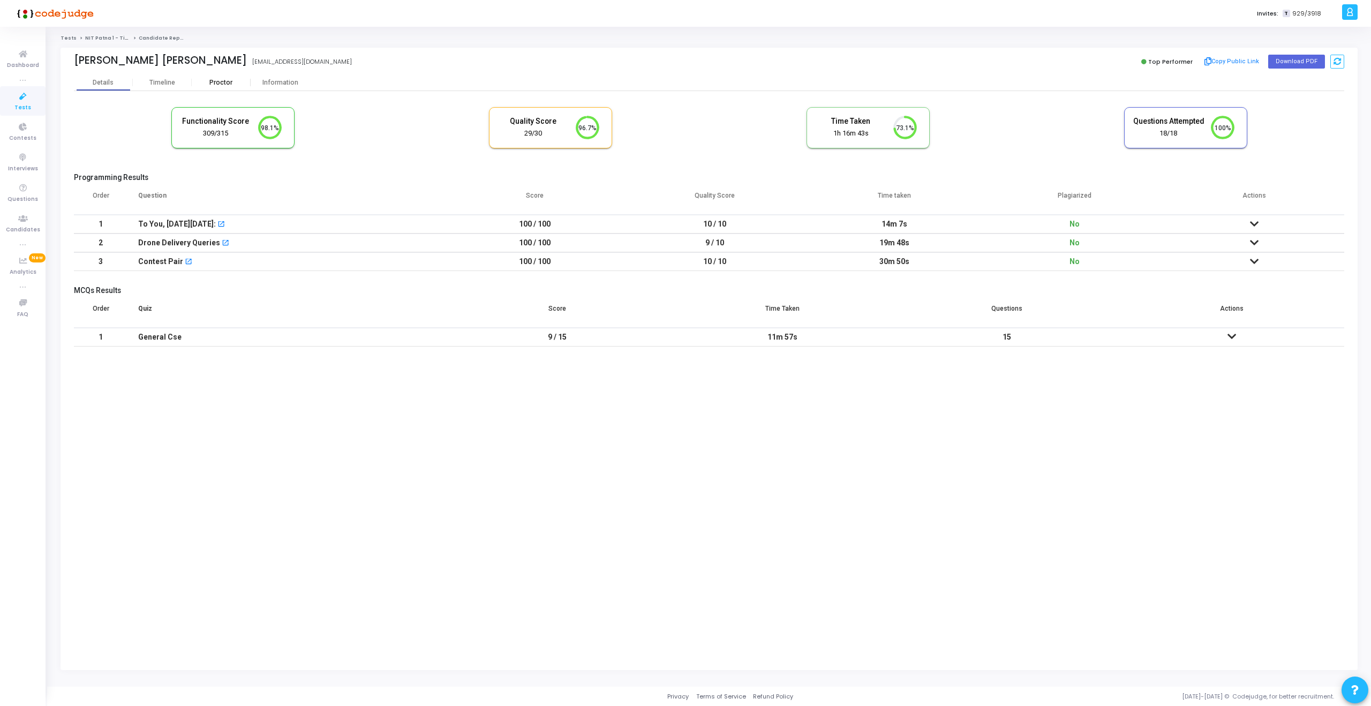
click at [238, 85] on div "Proctor" at bounding box center [221, 83] width 59 height 8
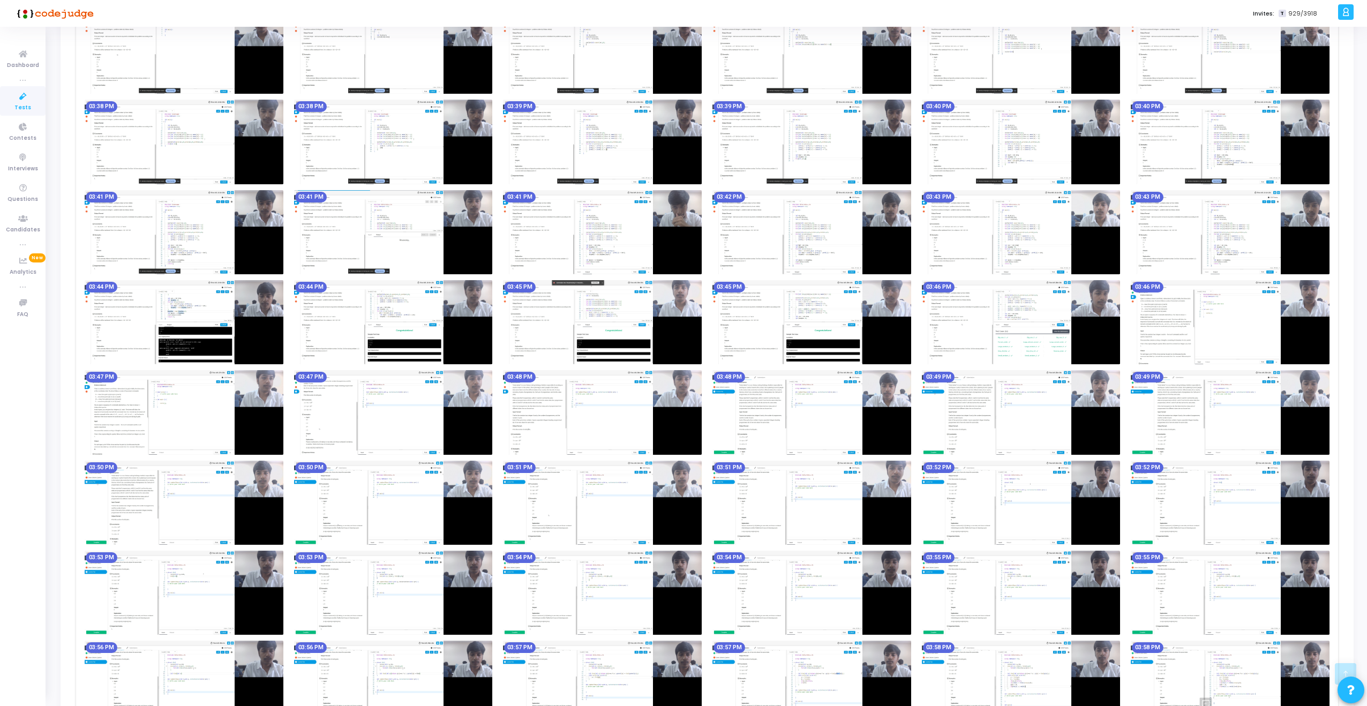
scroll to position [236, 0]
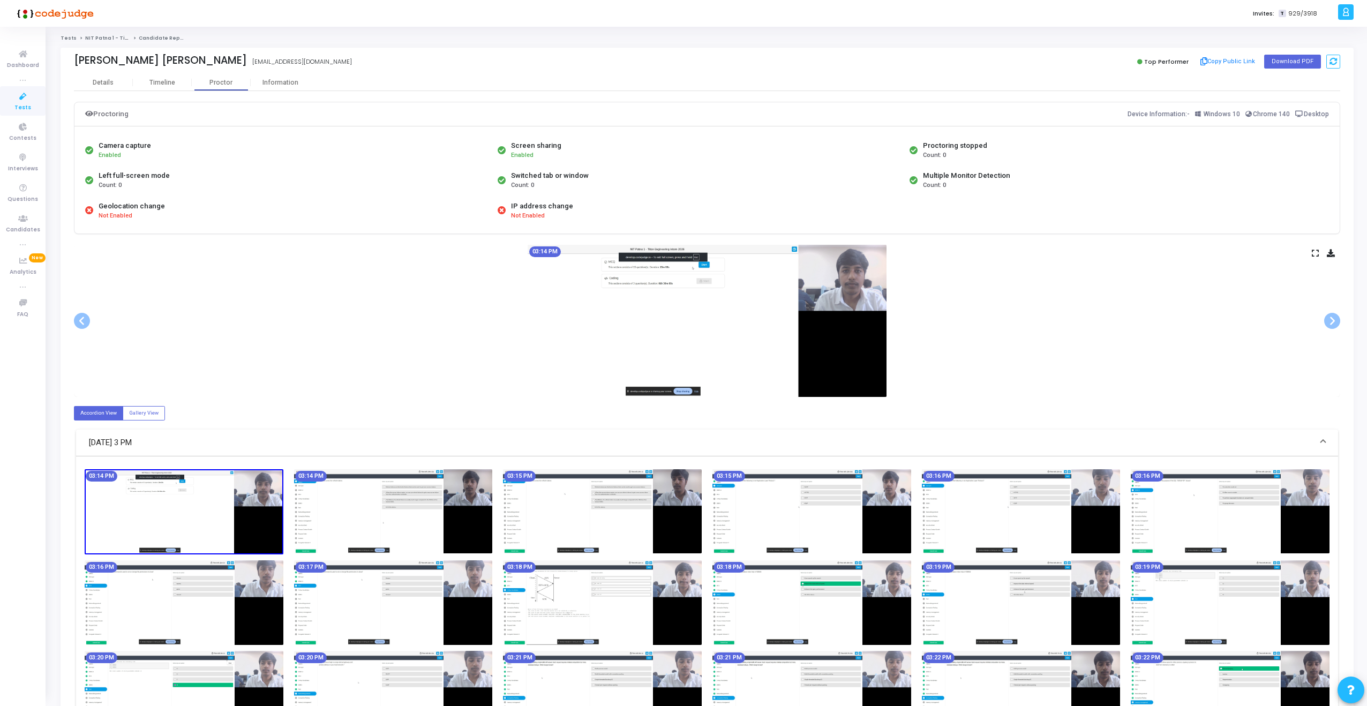
click at [1310, 254] on div "03:14 PM" at bounding box center [707, 321] width 1266 height 152
click at [1315, 254] on icon at bounding box center [1315, 253] width 7 height 6
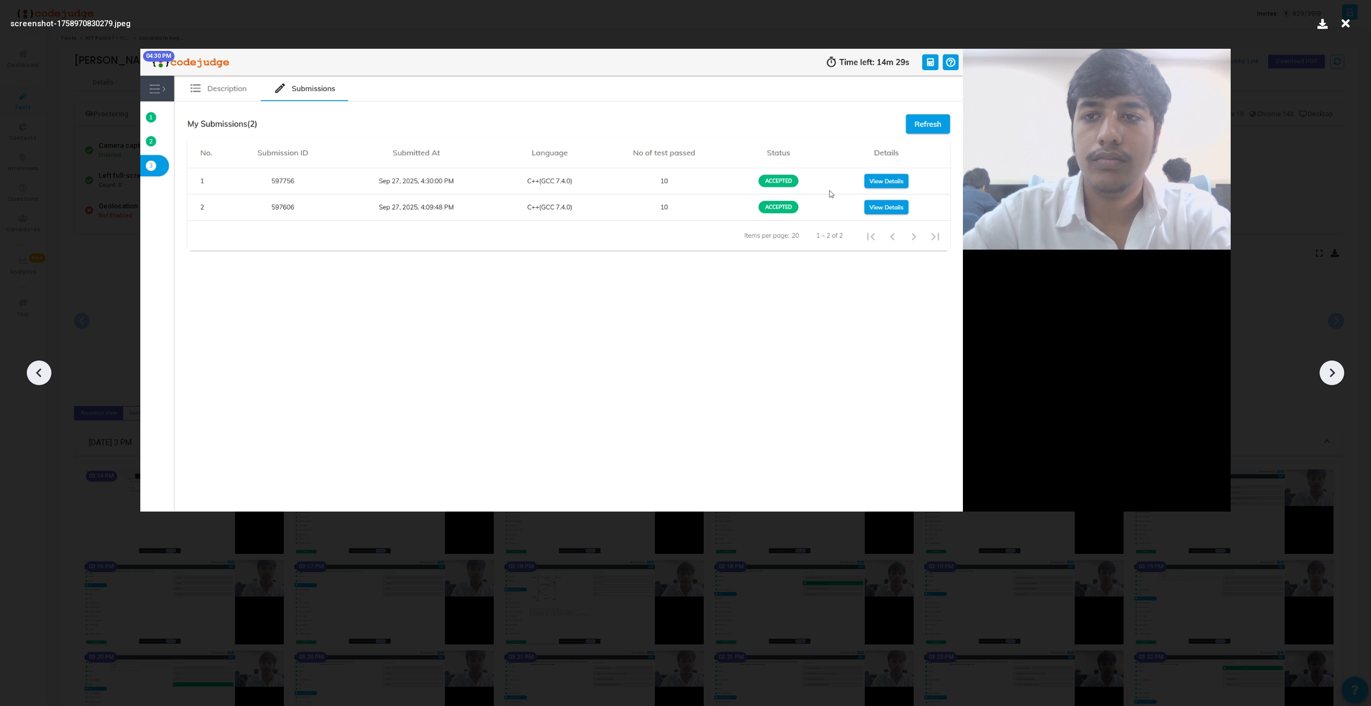
click at [1348, 27] on icon at bounding box center [1345, 23] width 17 height 20
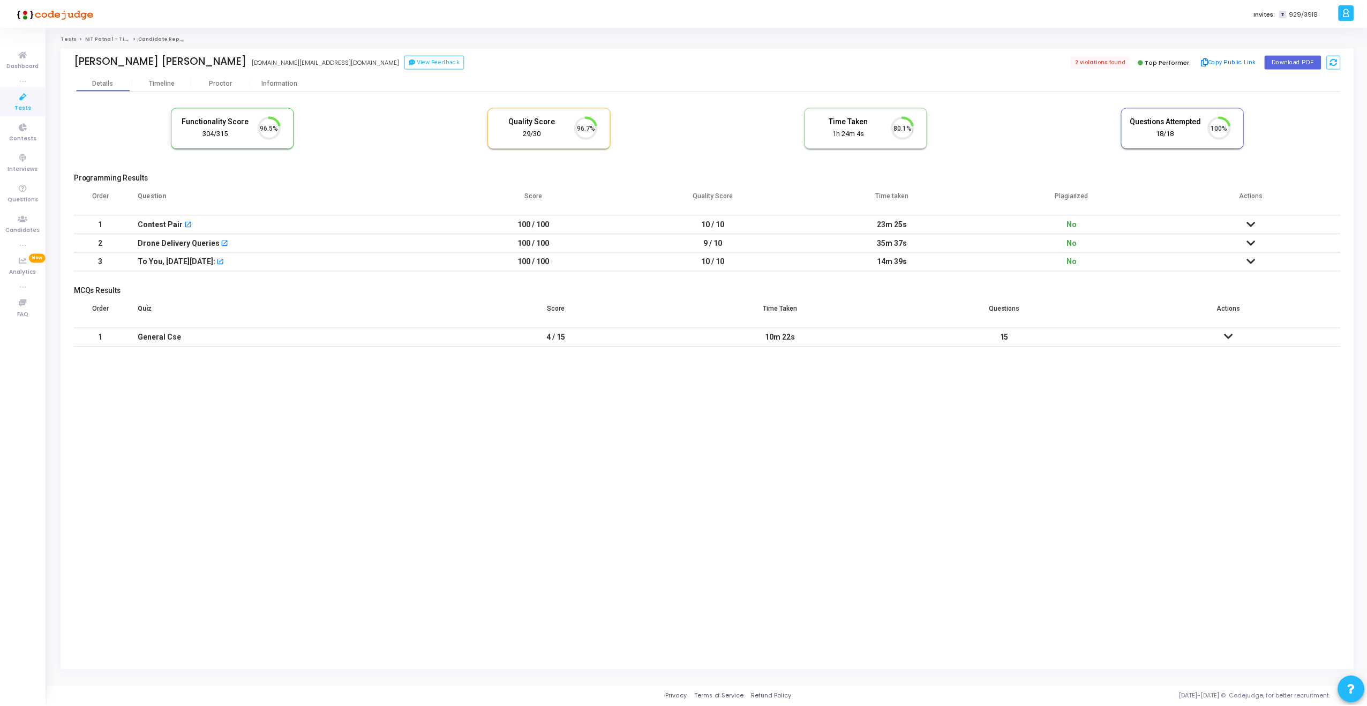
scroll to position [22, 27]
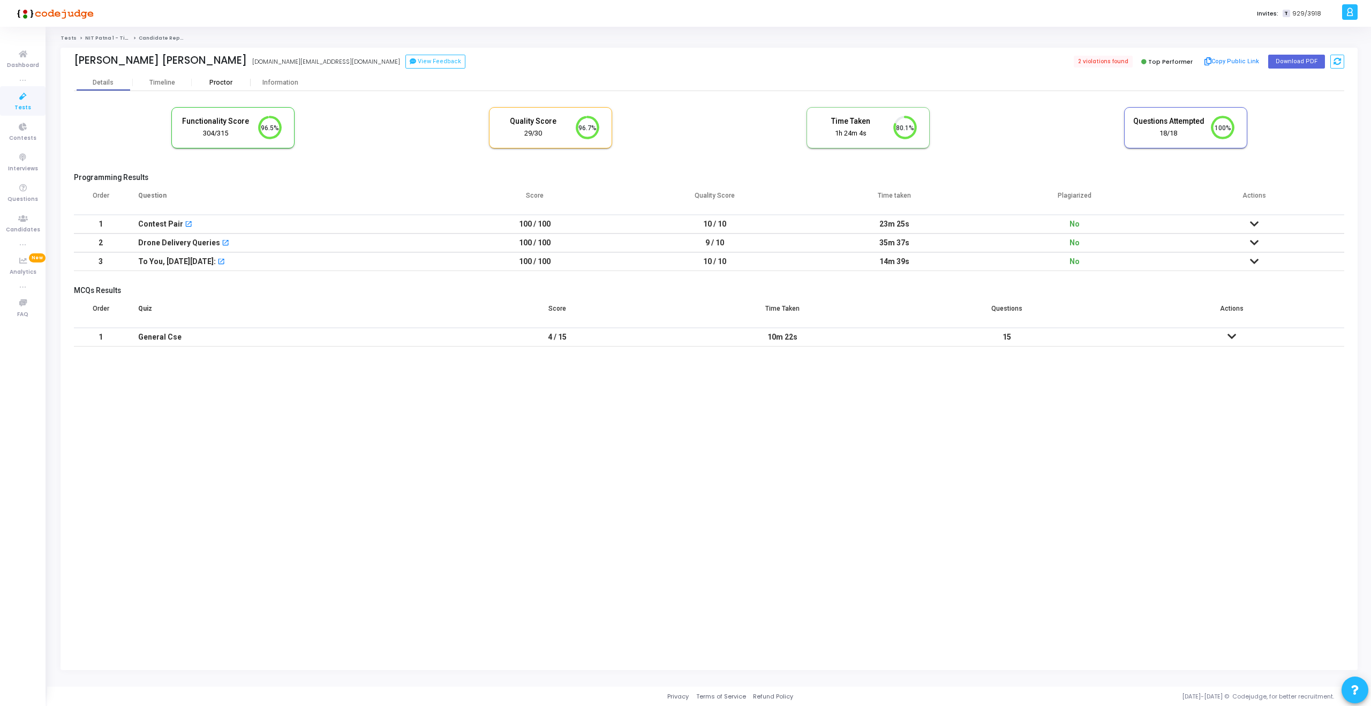
click at [224, 86] on div "Proctor" at bounding box center [221, 83] width 59 height 8
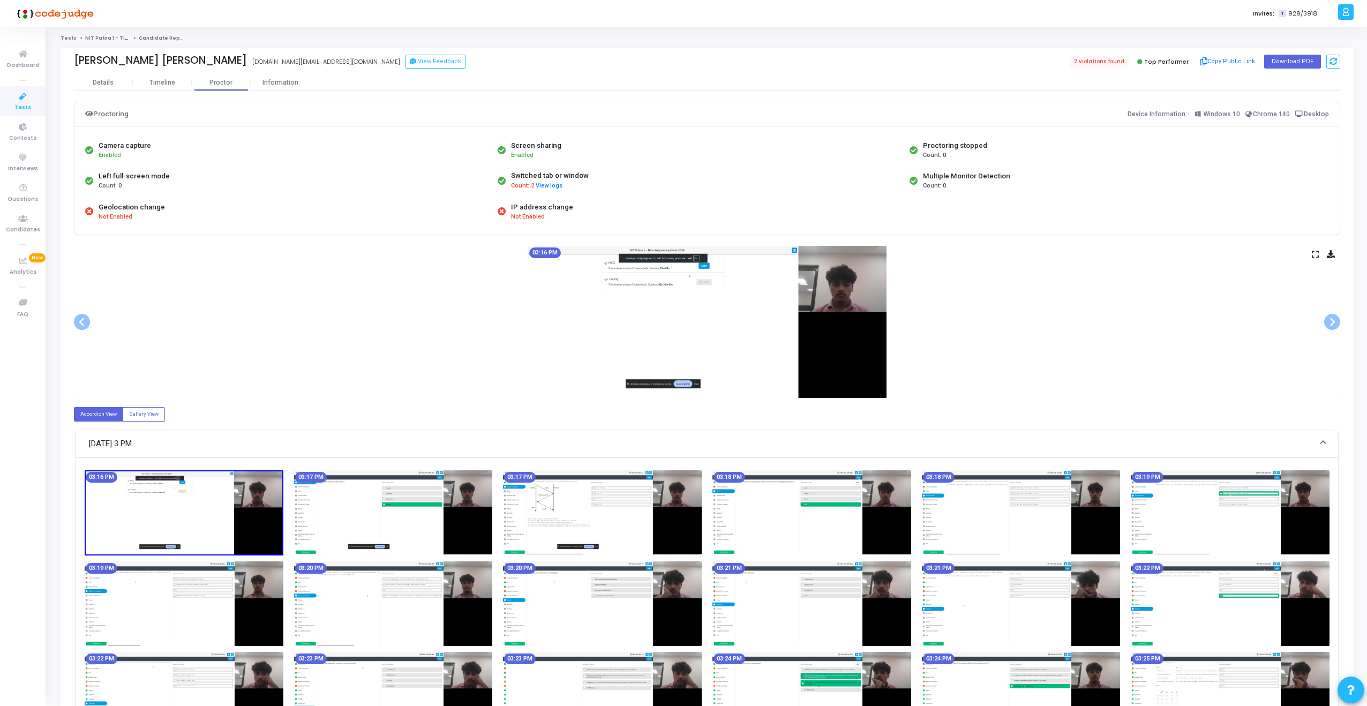
click at [1312, 257] on icon at bounding box center [1315, 254] width 7 height 6
